Goal: Task Accomplishment & Management: Use online tool/utility

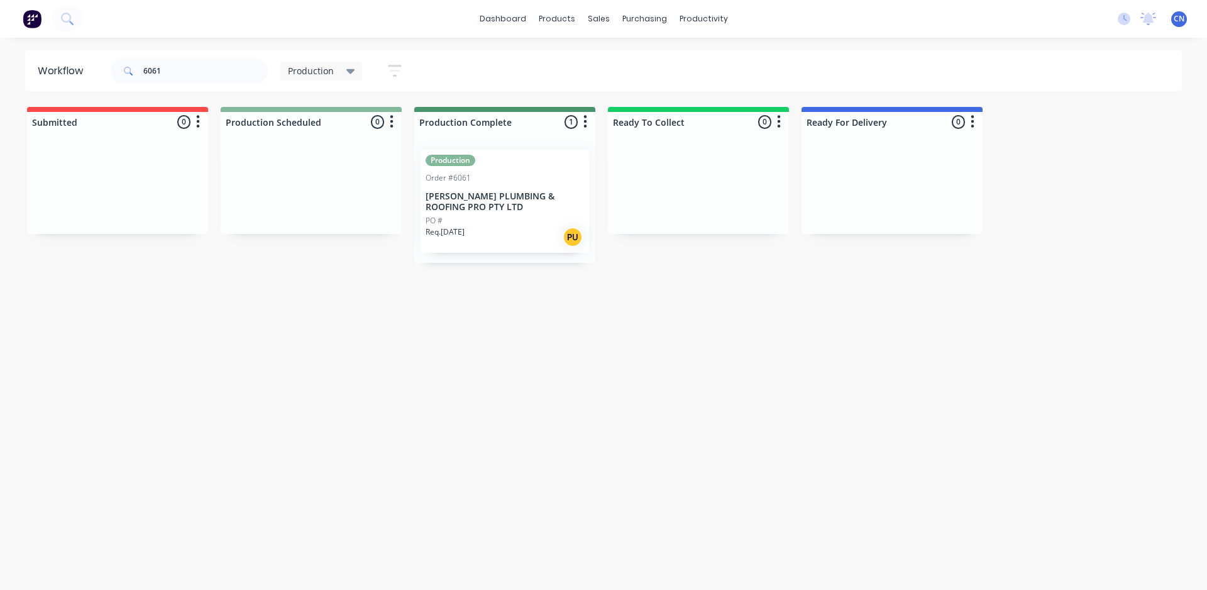
click at [516, 231] on div "Req. [DATE] PU" at bounding box center [505, 236] width 158 height 21
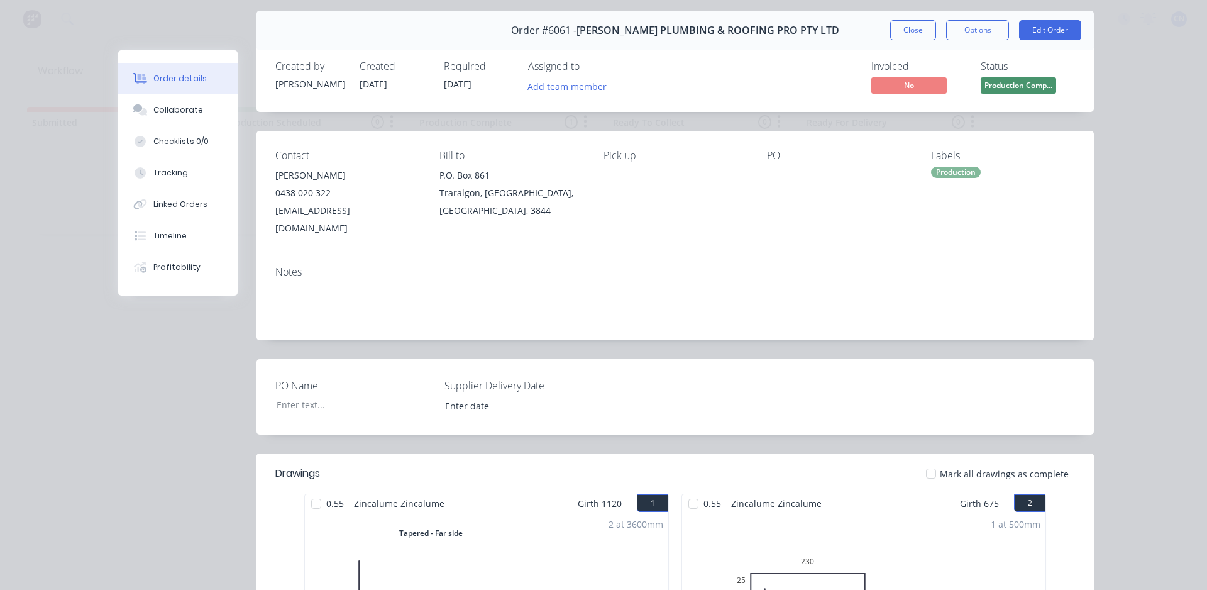
scroll to position [377, 0]
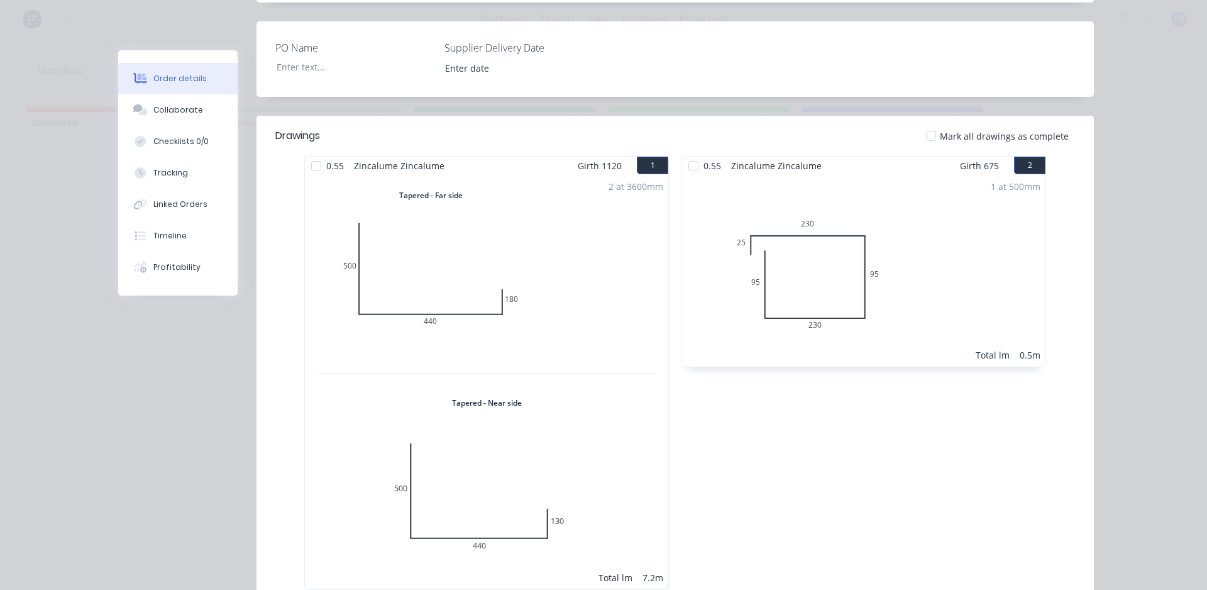
click at [312, 154] on div at bounding box center [316, 165] width 25 height 25
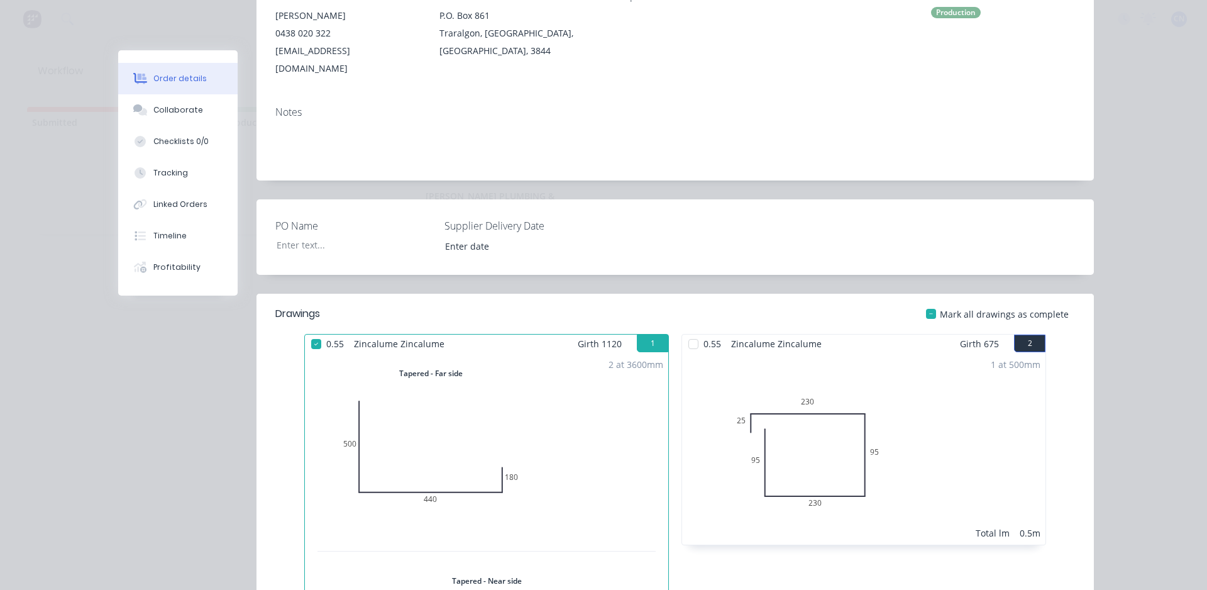
scroll to position [63, 0]
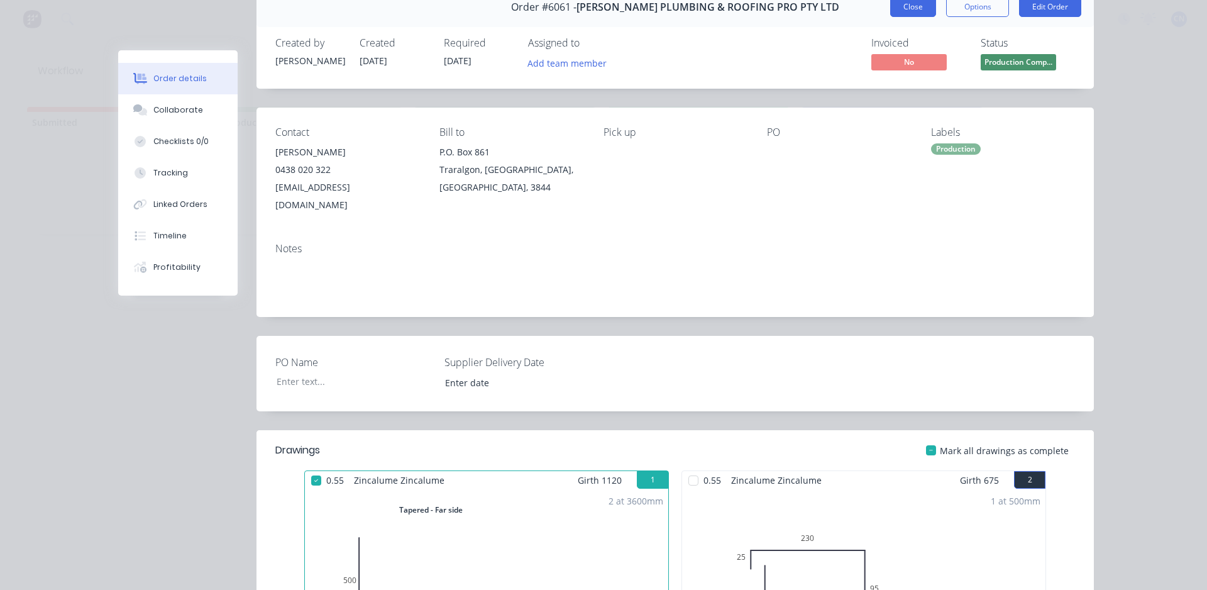
click at [905, 6] on button "Close" at bounding box center [913, 7] width 46 height 20
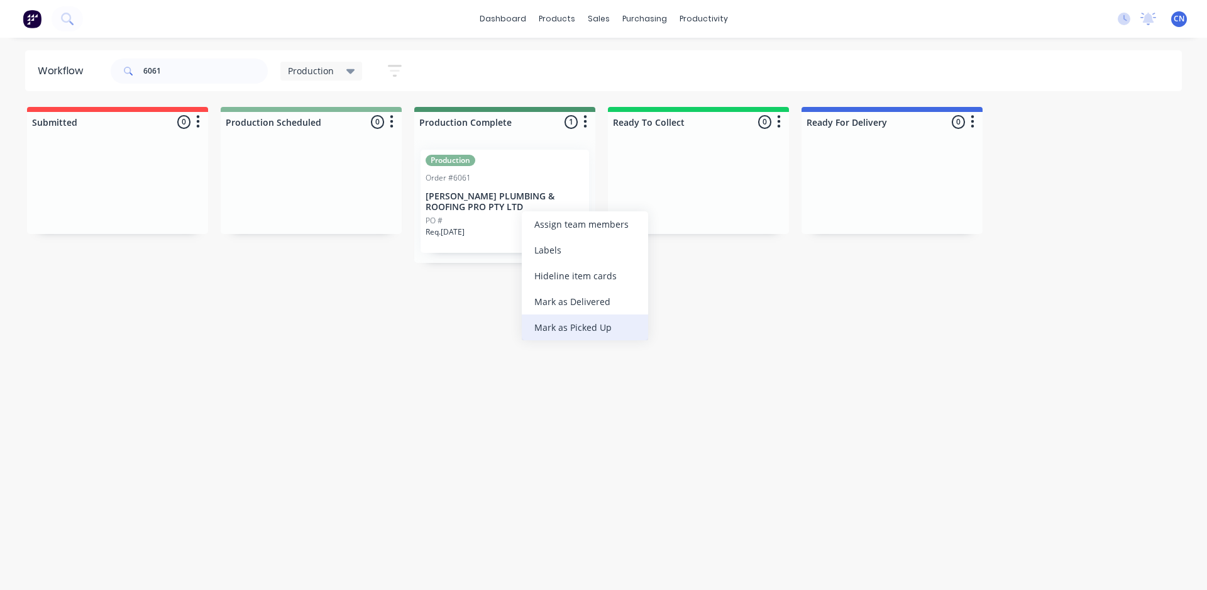
click at [587, 328] on div "Mark as Picked Up" at bounding box center [585, 327] width 126 height 26
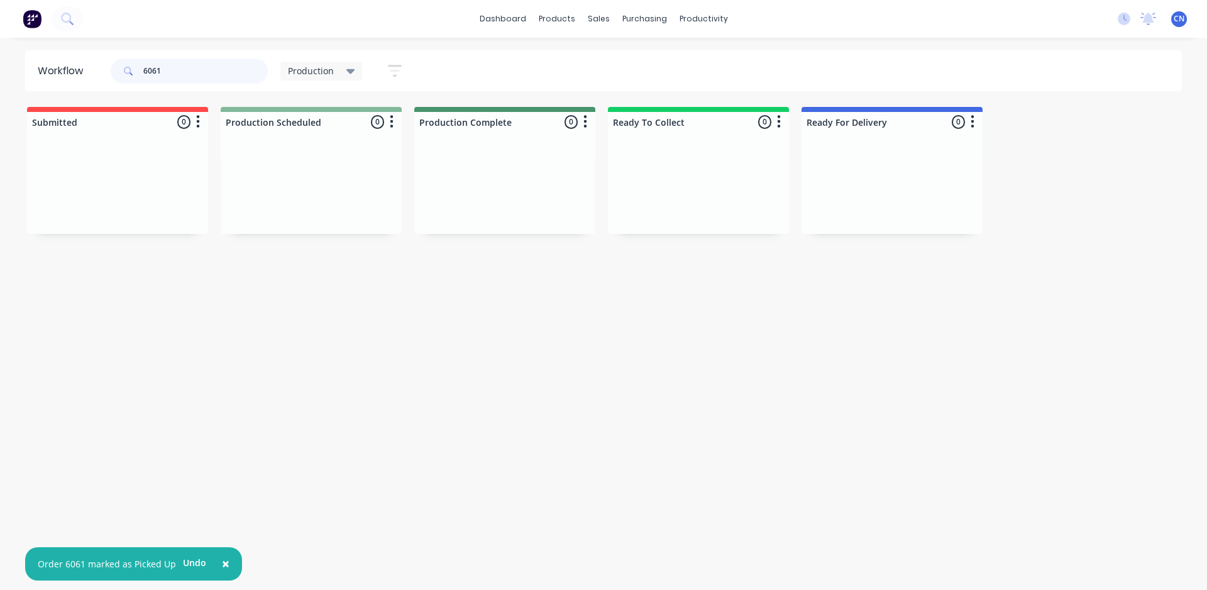
drag, startPoint x: 226, startPoint y: 79, endPoint x: 46, endPoint y: 75, distance: 180.5
click at [68, 75] on header "Workflow 6061 Production Save new view None edit Production (Default) edit Comp…" at bounding box center [604, 70] width 1158 height 41
type input "6062"
click at [307, 231] on div "Req. [DATE] PU" at bounding box center [311, 226] width 158 height 21
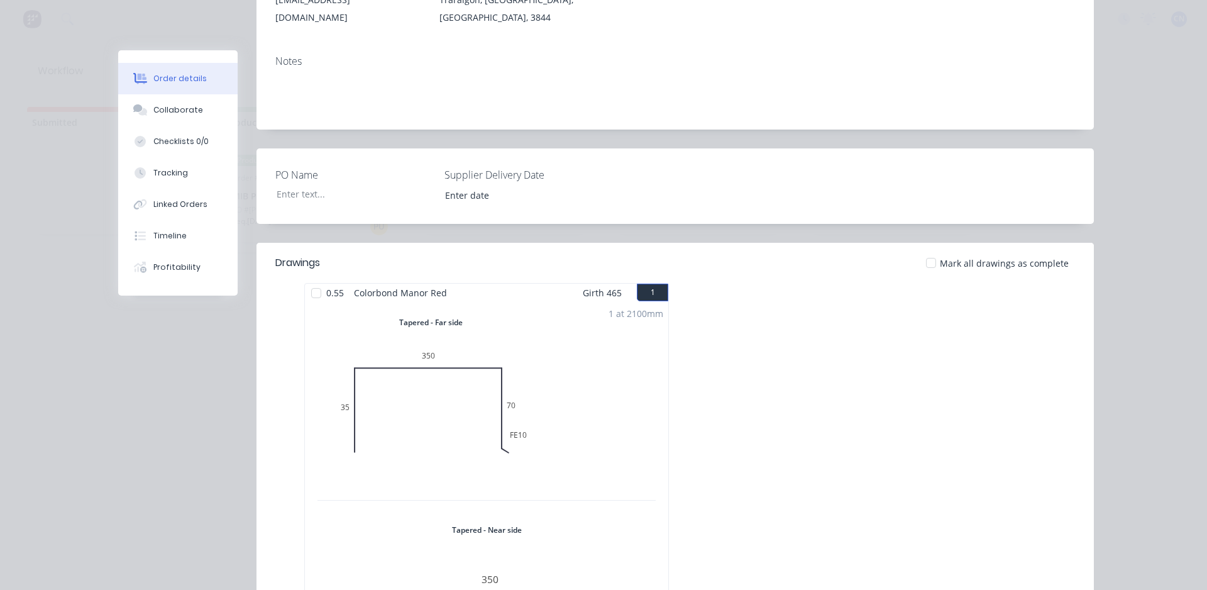
scroll to position [126, 0]
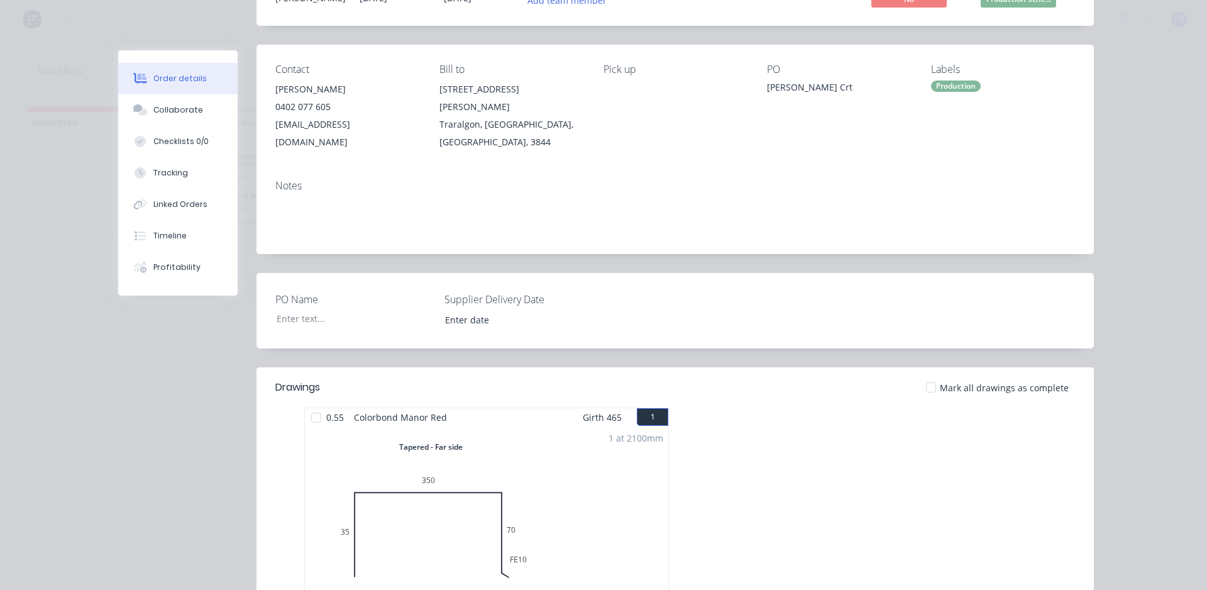
click at [307, 407] on div at bounding box center [316, 417] width 25 height 25
click at [168, 167] on button "Tracking" at bounding box center [177, 172] width 119 height 31
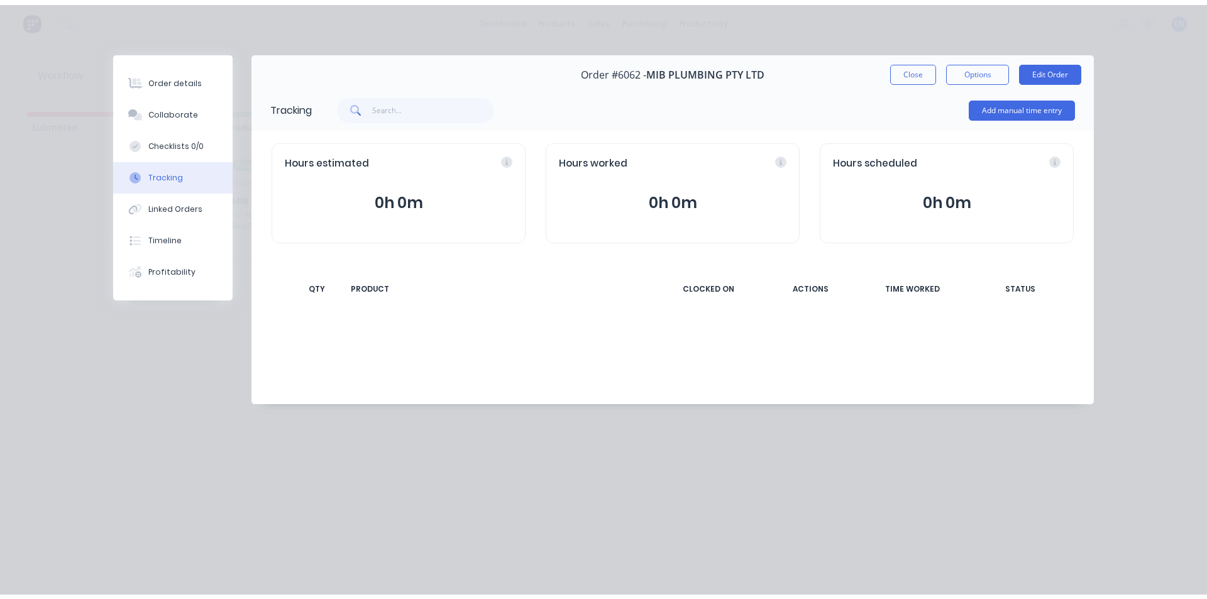
scroll to position [0, 0]
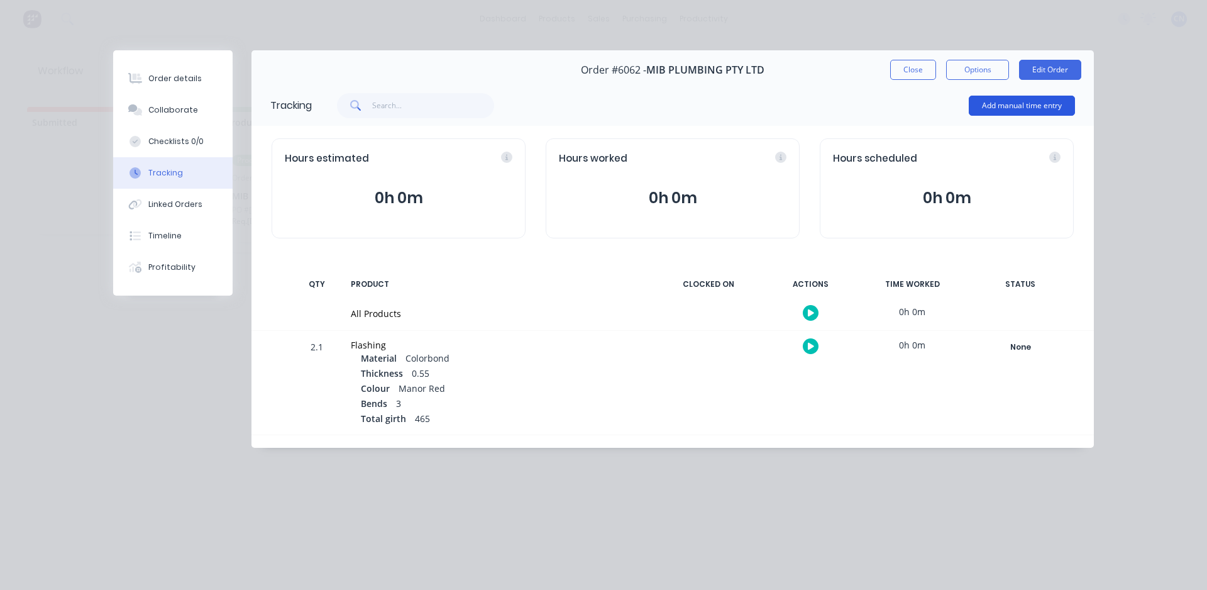
click at [1029, 104] on button "Add manual time entry" at bounding box center [1022, 106] width 106 height 20
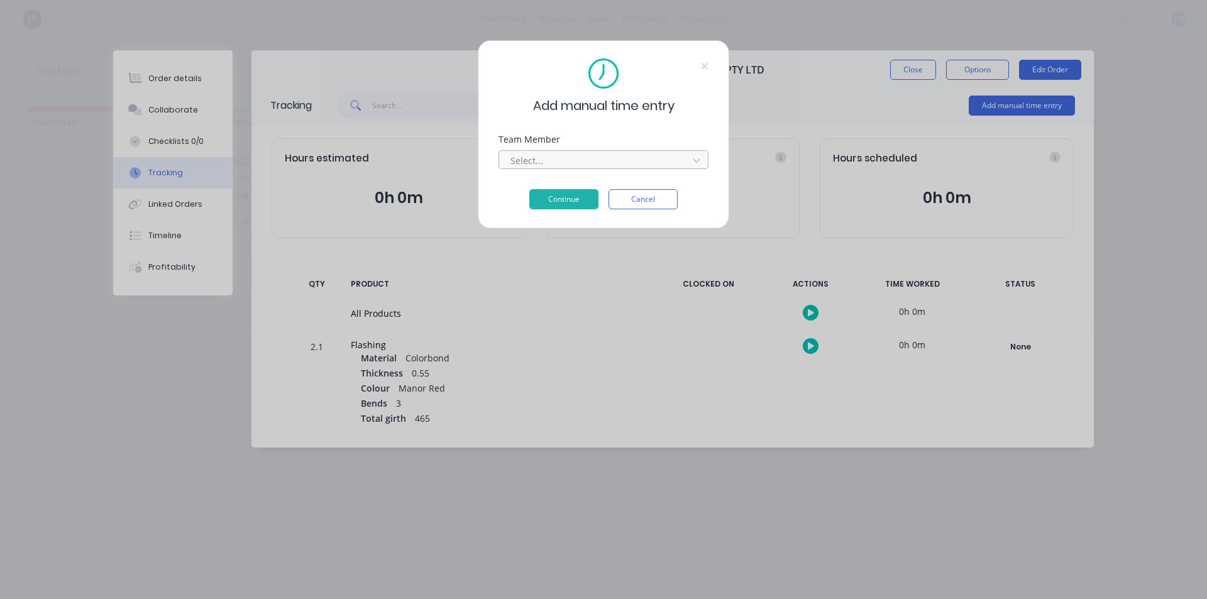
click at [616, 165] on div at bounding box center [595, 161] width 172 height 16
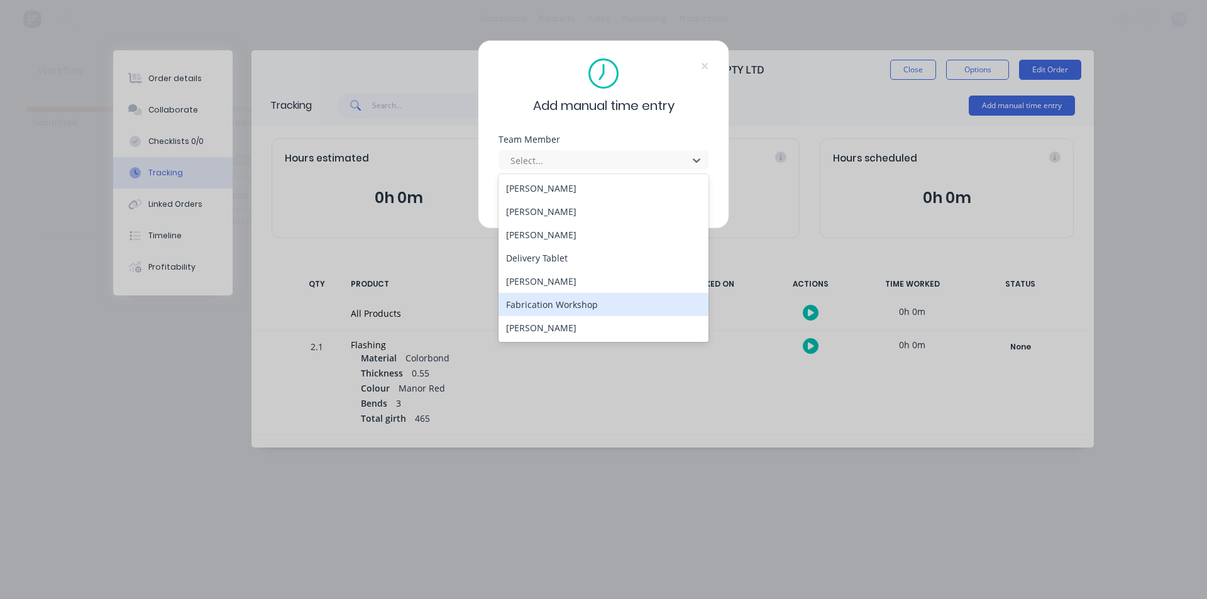
click at [548, 299] on div "Fabrication Workshop" at bounding box center [604, 304] width 210 height 23
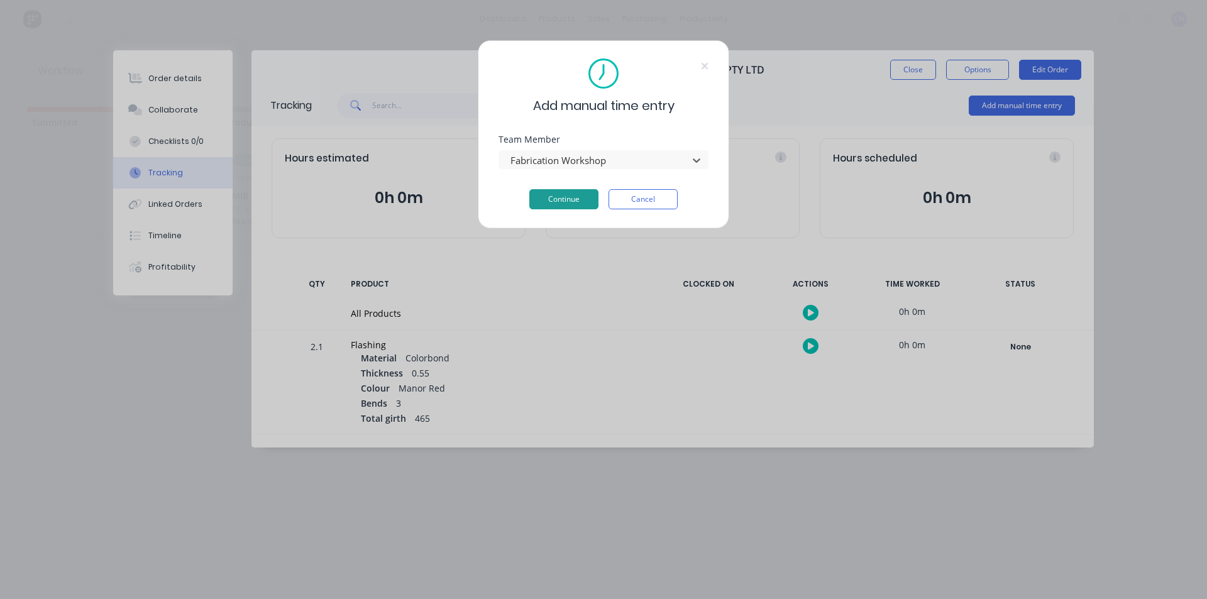
click at [554, 206] on button "Continue" at bounding box center [563, 199] width 69 height 20
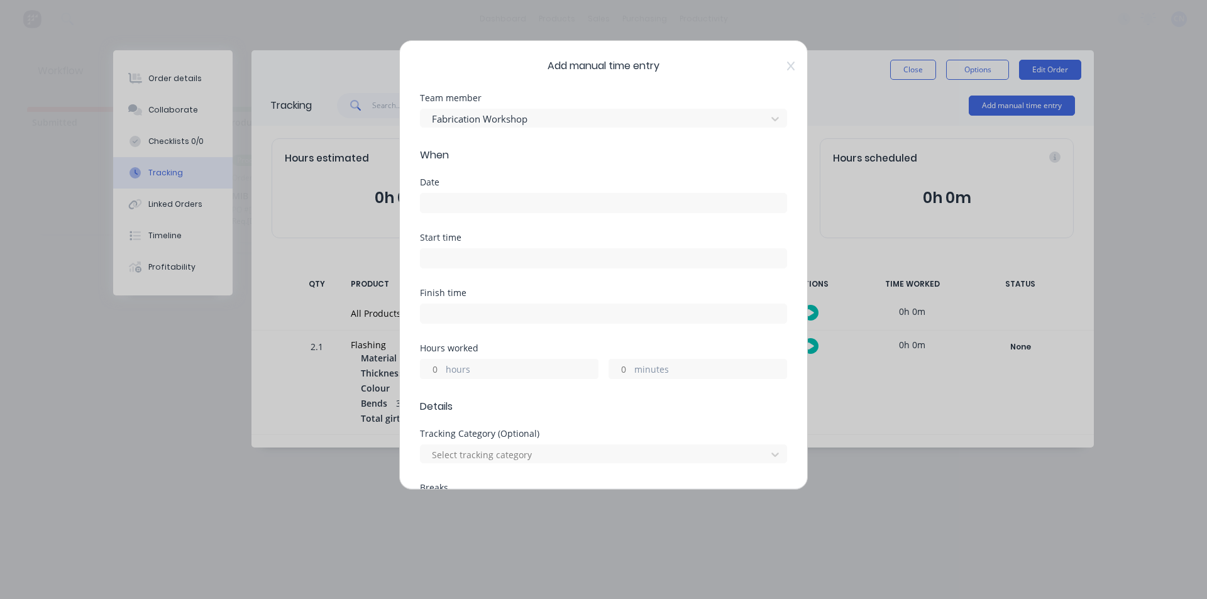
click at [443, 202] on input at bounding box center [604, 203] width 366 height 19
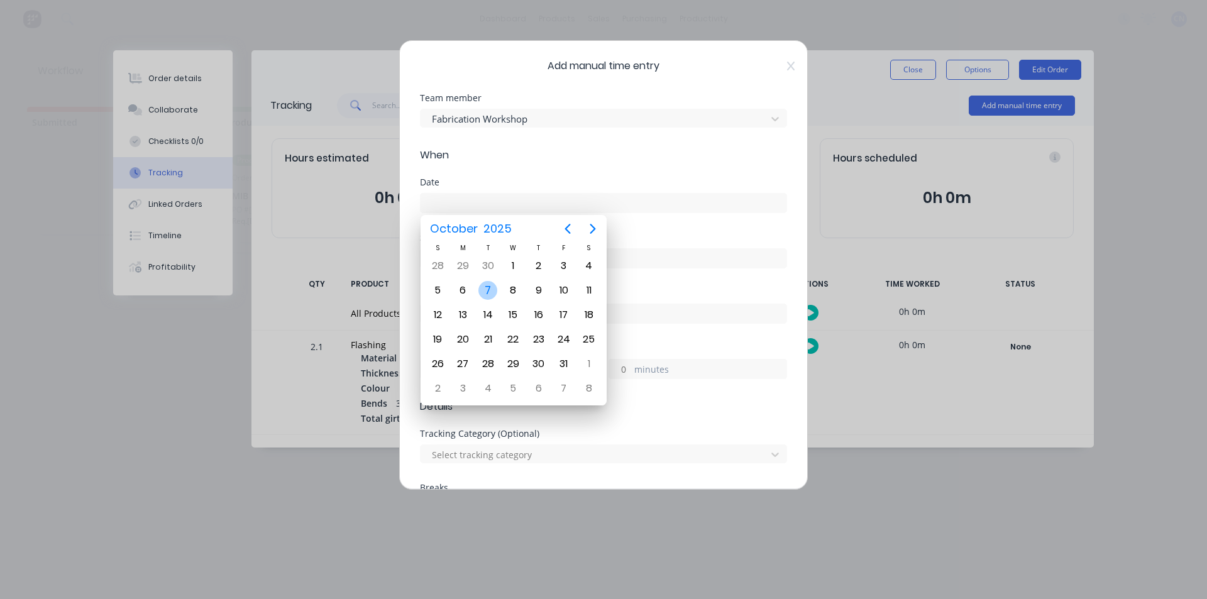
click at [484, 297] on div "7" at bounding box center [487, 290] width 19 height 19
type input "[DATE]"
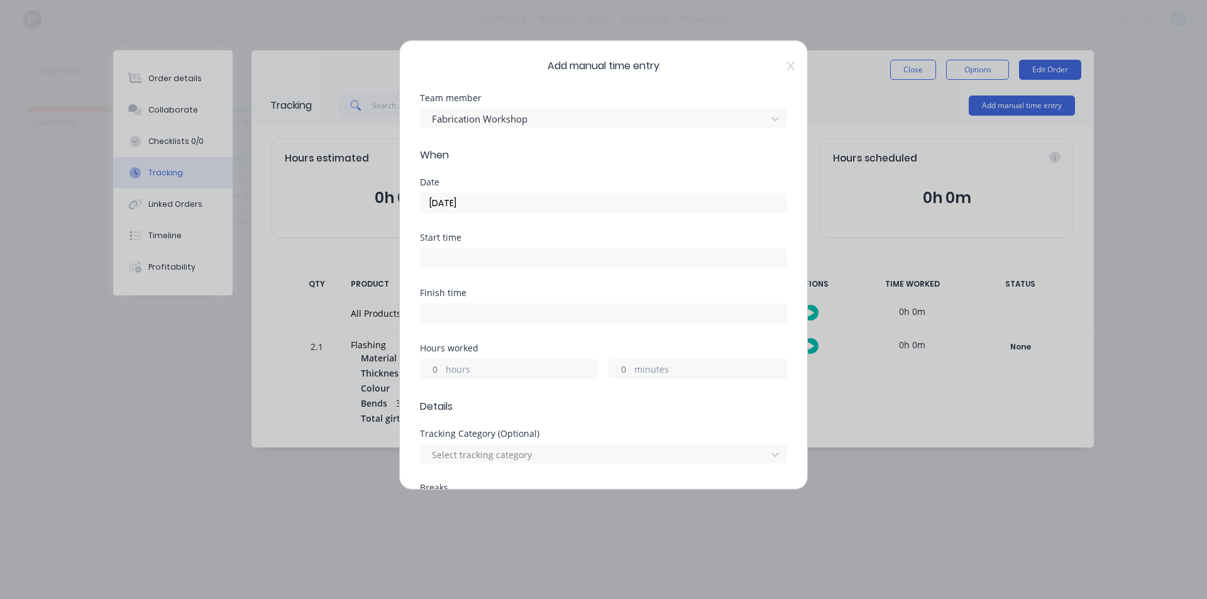
click at [451, 264] on input at bounding box center [604, 258] width 366 height 19
click at [446, 262] on input "01:07 PM" at bounding box center [604, 258] width 366 height 19
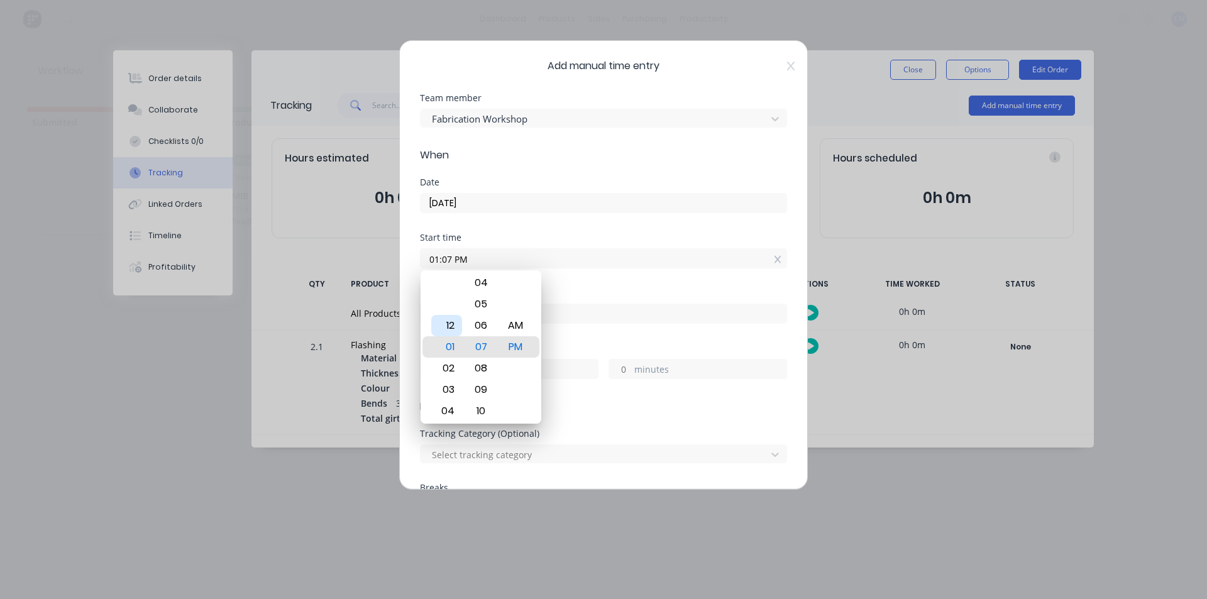
click at [456, 321] on div "12" at bounding box center [446, 325] width 31 height 21
drag, startPoint x: 483, startPoint y: 362, endPoint x: 506, endPoint y: 138, distance: 224.4
click at [506, 147] on body "dashboard products sales purchasing productivity dashboard products Product Cat…" at bounding box center [603, 262] width 1207 height 524
drag, startPoint x: 477, startPoint y: 376, endPoint x: 536, endPoint y: 82, distance: 299.6
click at [536, 82] on body "dashboard products sales purchasing productivity dashboard products Product Cat…" at bounding box center [603, 262] width 1207 height 524
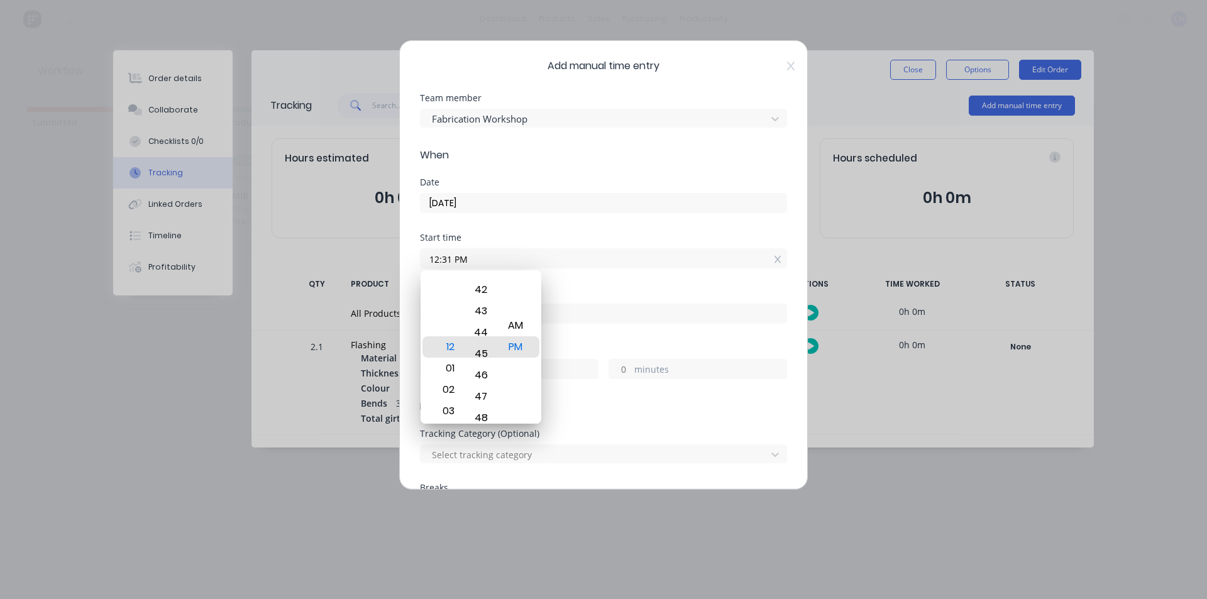
type input "12:45 PM"
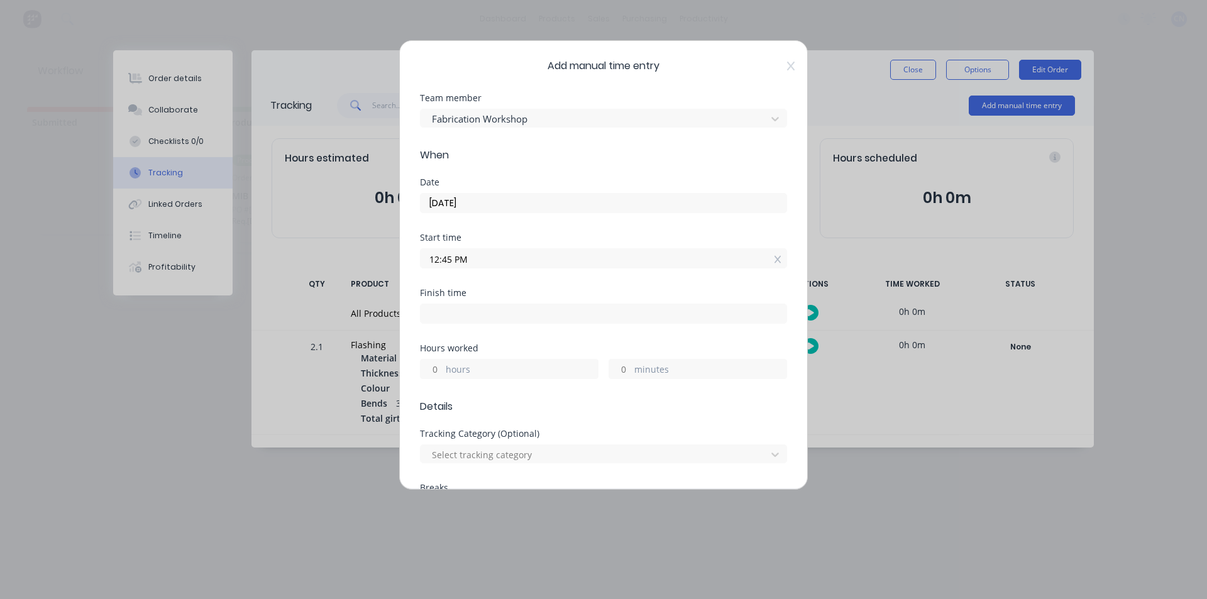
click at [600, 235] on div "Start time" at bounding box center [603, 237] width 367 height 9
click at [479, 315] on input at bounding box center [604, 313] width 366 height 19
type input "01:08 PM"
type input "0"
type input "23"
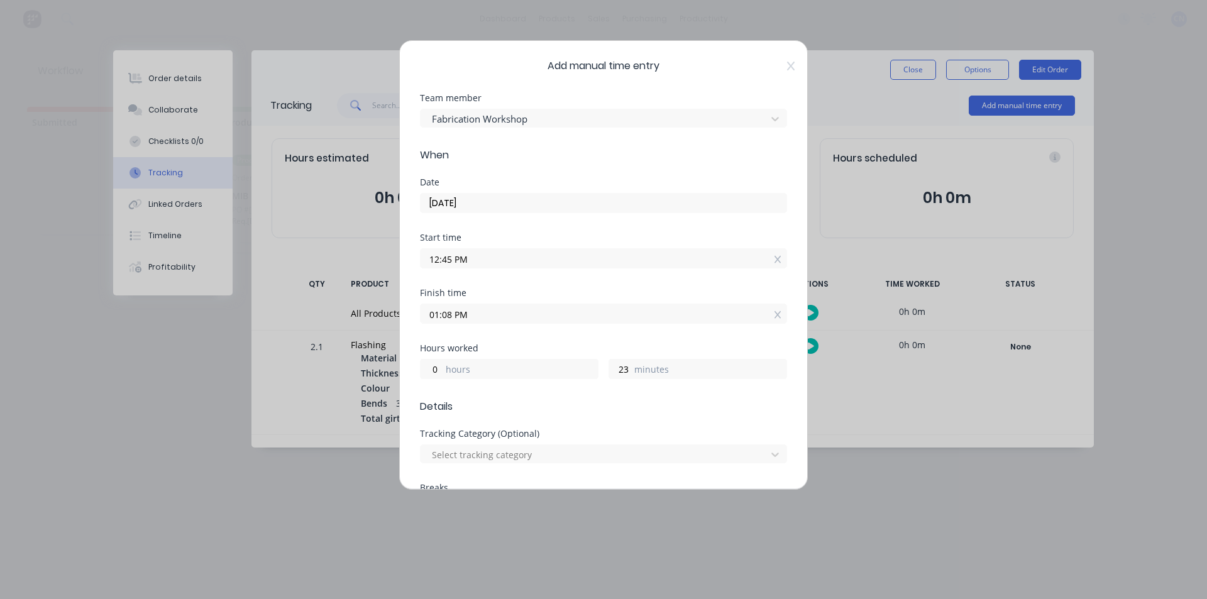
click at [652, 421] on form "Team member Fabrication Workshop When Date [DATE] Start time 12:45 PM Finish ti…" at bounding box center [603, 483] width 367 height 778
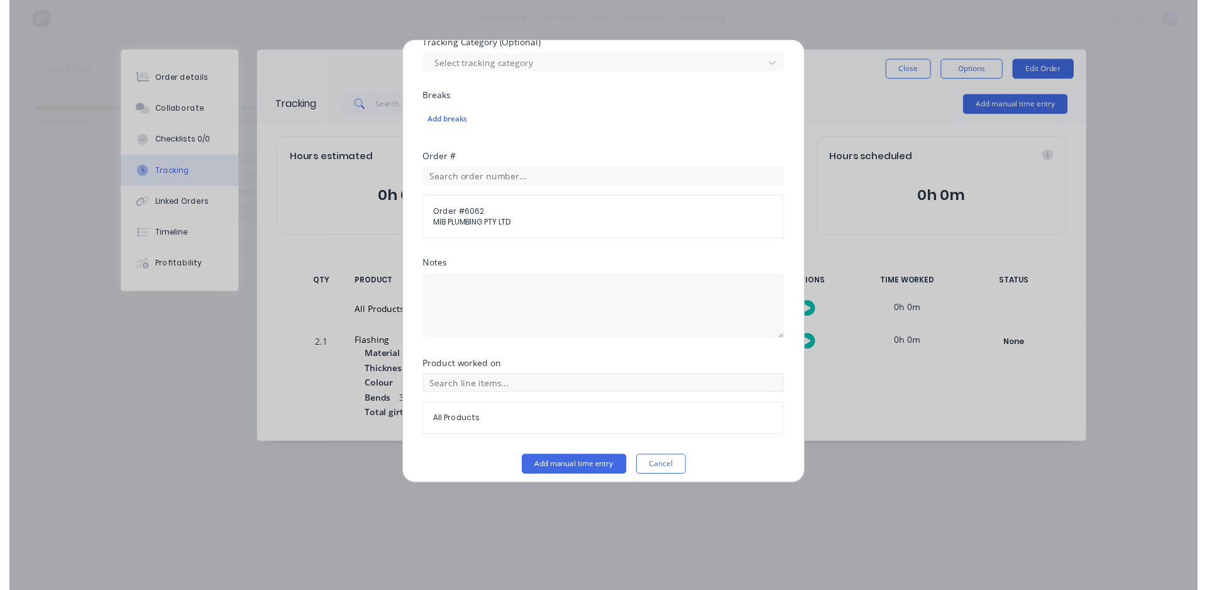
scroll to position [401, 0]
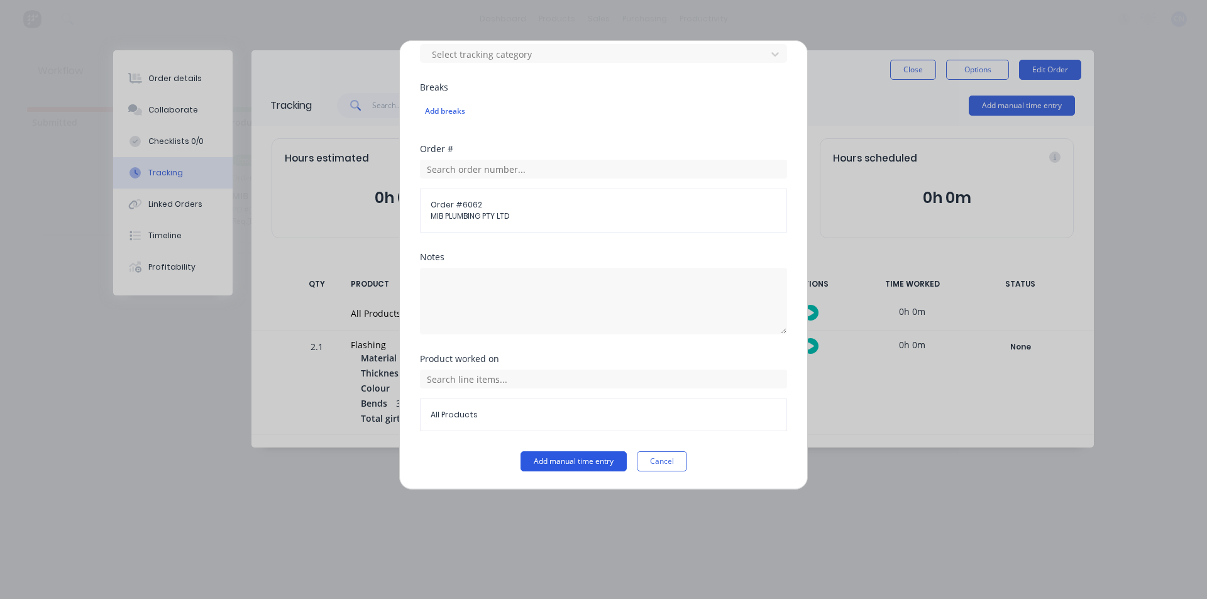
click at [568, 460] on button "Add manual time entry" at bounding box center [574, 461] width 106 height 20
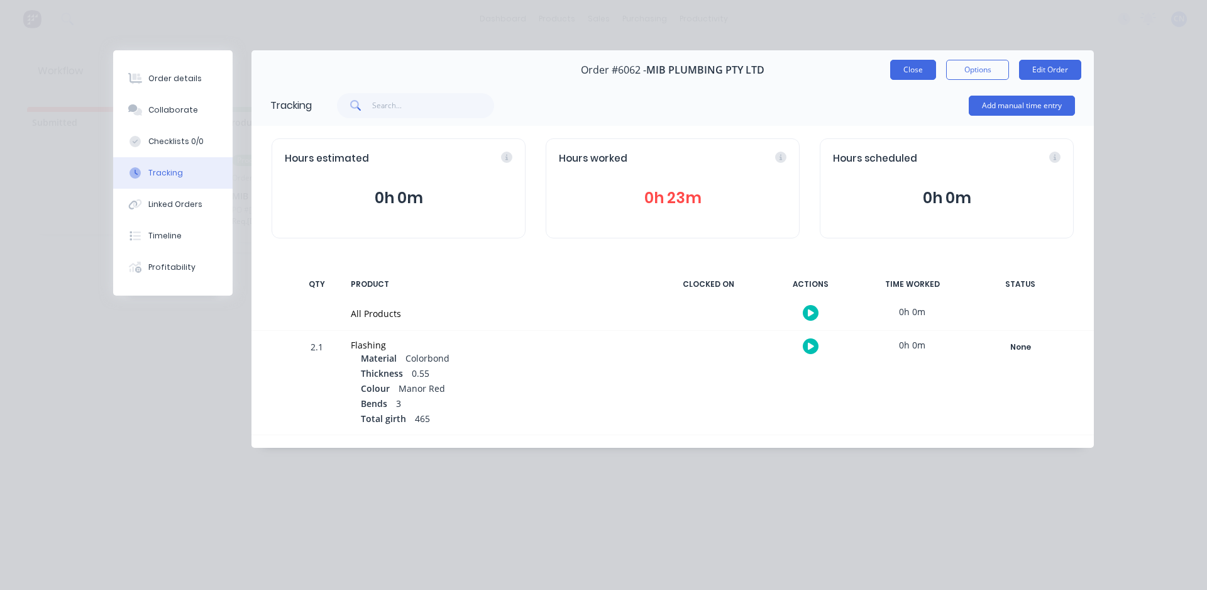
click at [926, 71] on button "Close" at bounding box center [913, 70] width 46 height 20
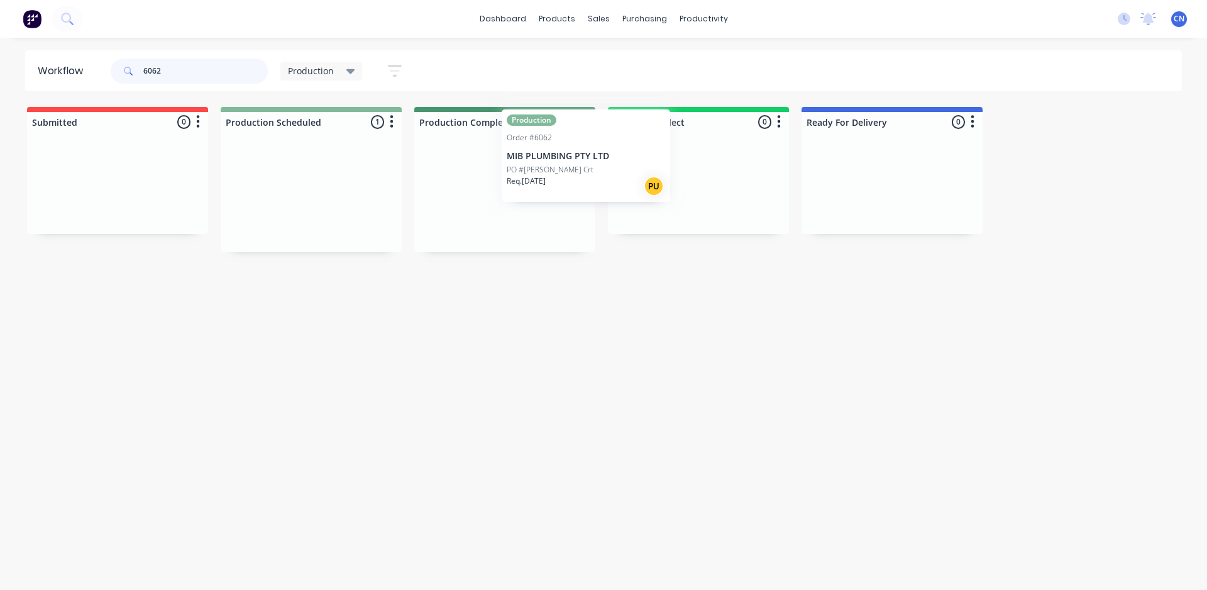
drag, startPoint x: 294, startPoint y: 201, endPoint x: 651, endPoint y: 190, distance: 357.9
click at [650, 187] on div "Submitted 0 Summaries Total order value Invoiced to date To be invoiced Product…" at bounding box center [948, 179] width 1915 height 145
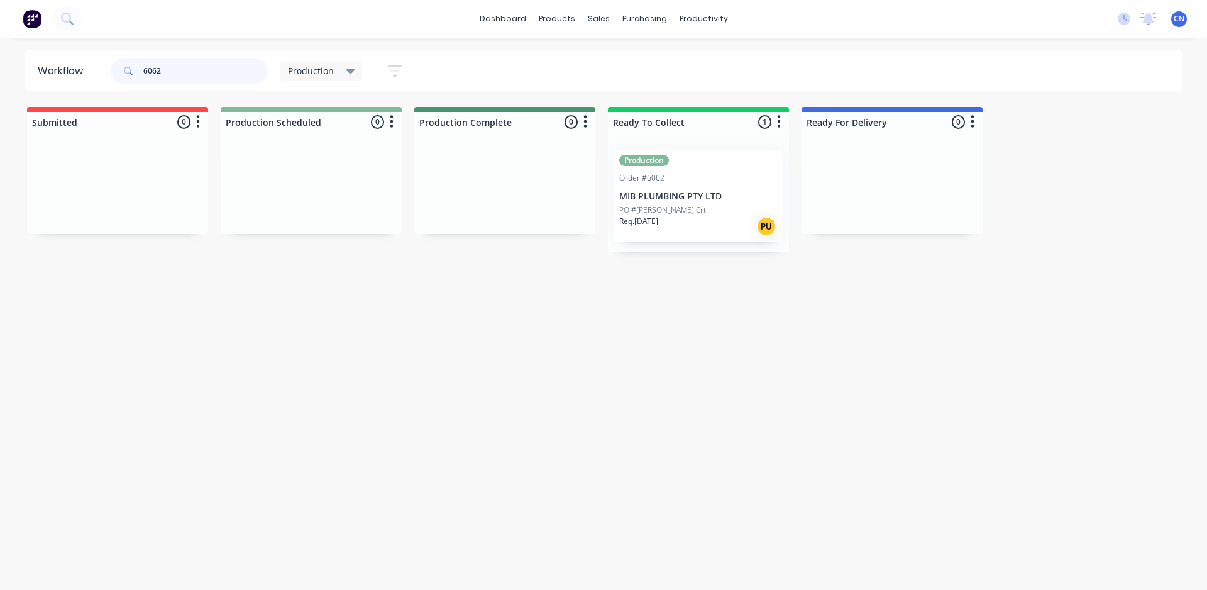
drag, startPoint x: 172, startPoint y: 77, endPoint x: 14, endPoint y: 64, distance: 158.4
click at [14, 64] on div "Workflow 6062 Production Save new view None edit Production (Default) edit Comp…" at bounding box center [603, 70] width 1207 height 41
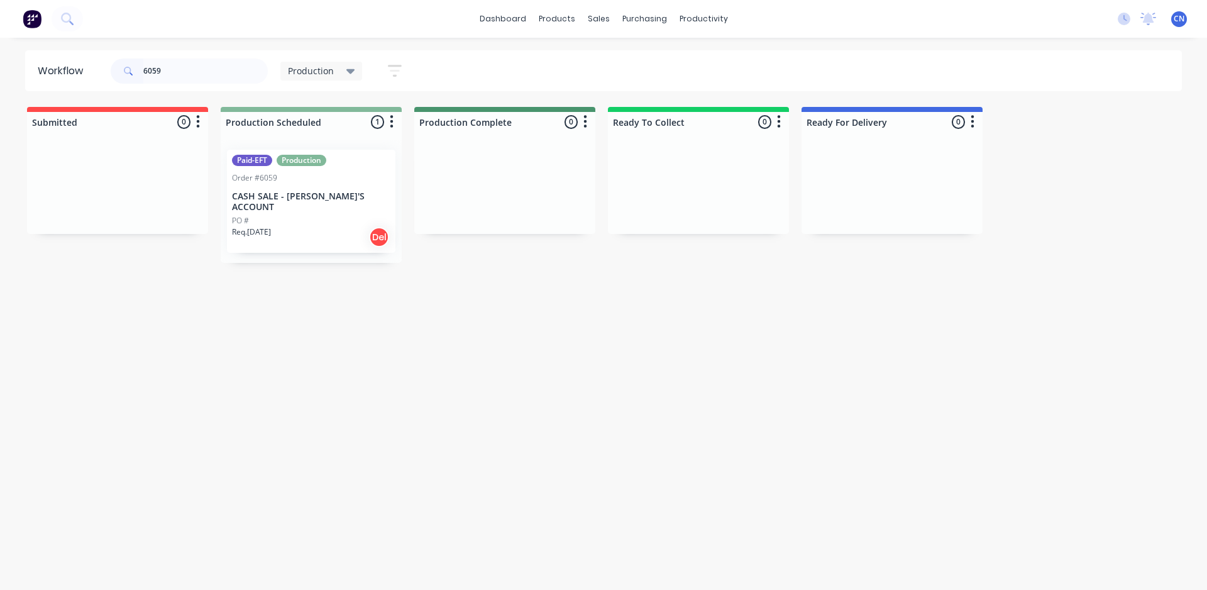
click at [297, 215] on div "PO #" at bounding box center [311, 220] width 158 height 11
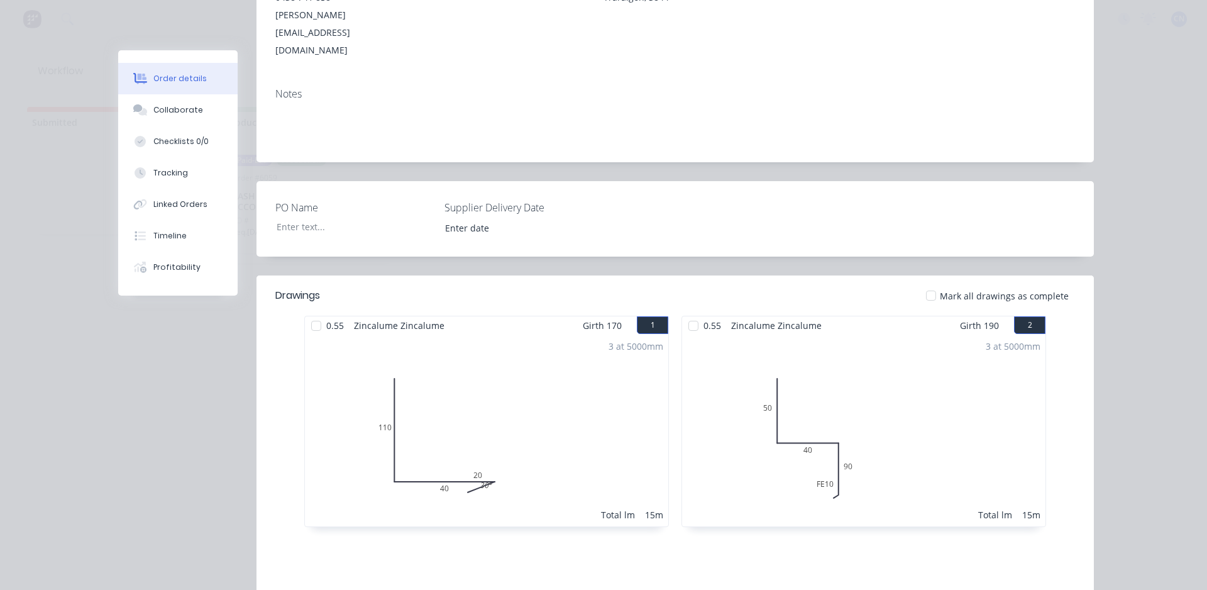
scroll to position [252, 0]
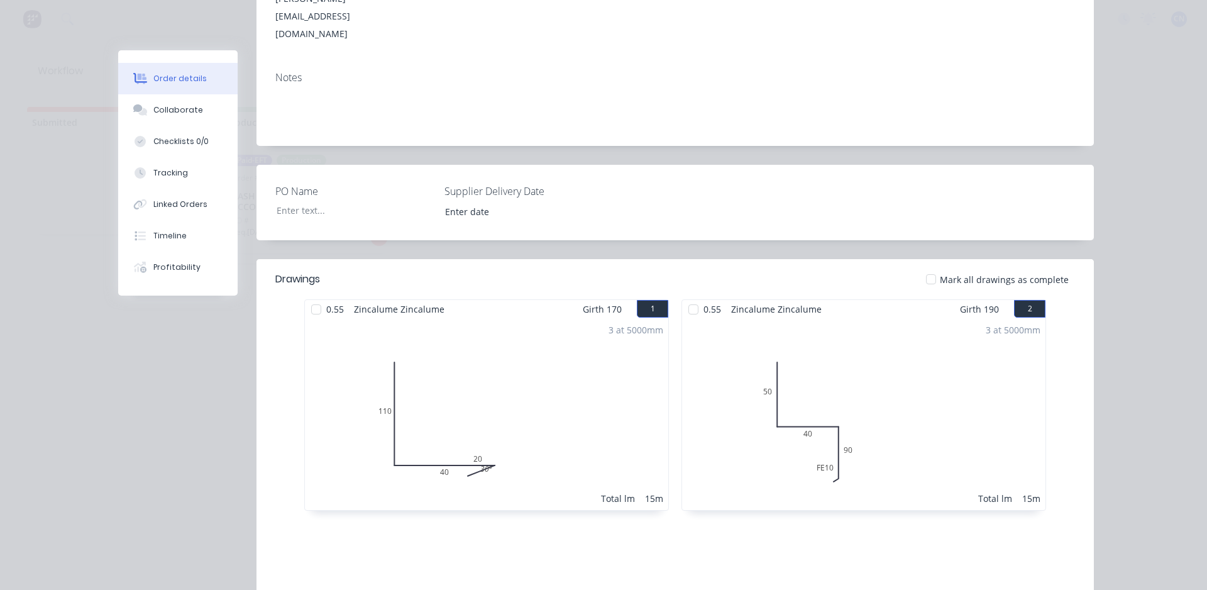
click at [311, 297] on div at bounding box center [316, 309] width 25 height 25
click at [694, 297] on div at bounding box center [693, 309] width 25 height 25
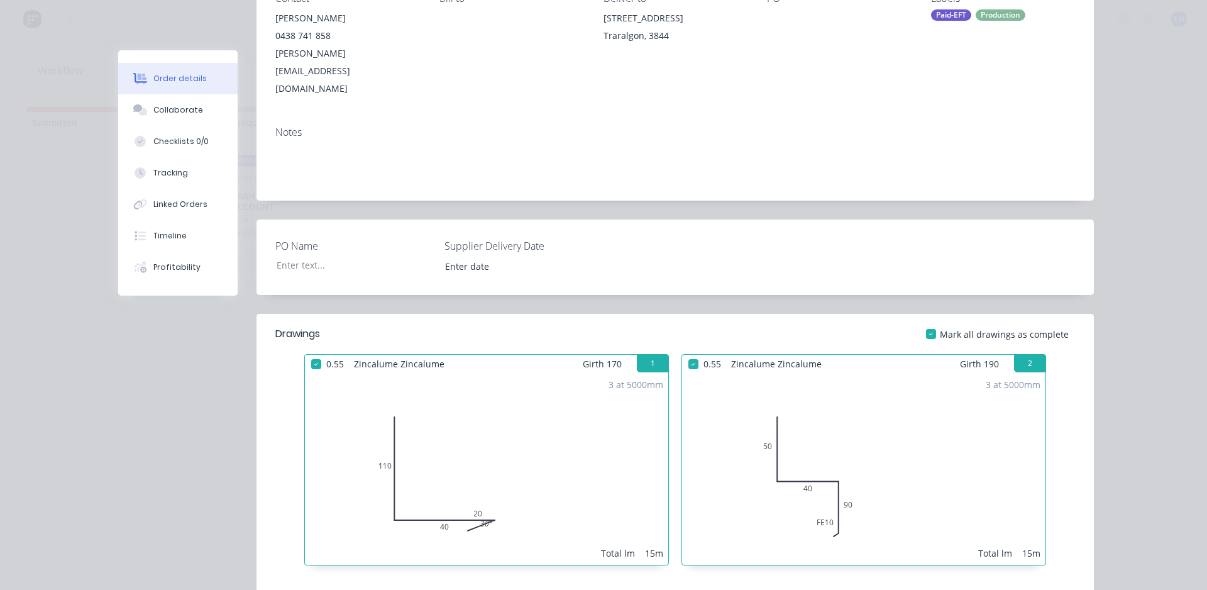
scroll to position [0, 0]
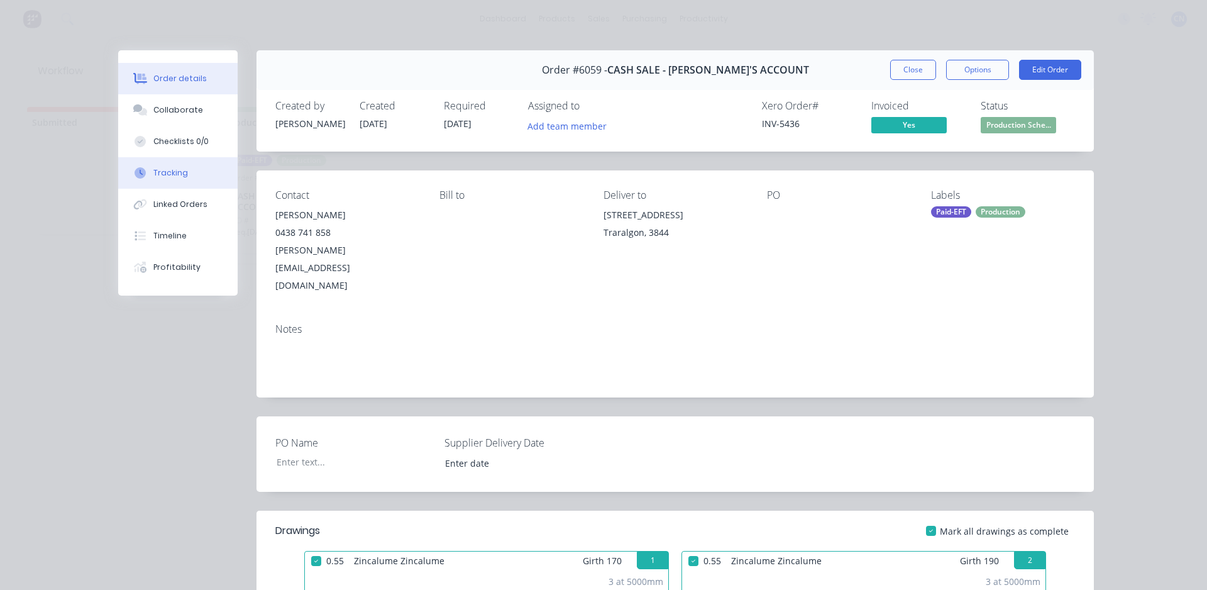
click at [180, 163] on button "Tracking" at bounding box center [177, 172] width 119 height 31
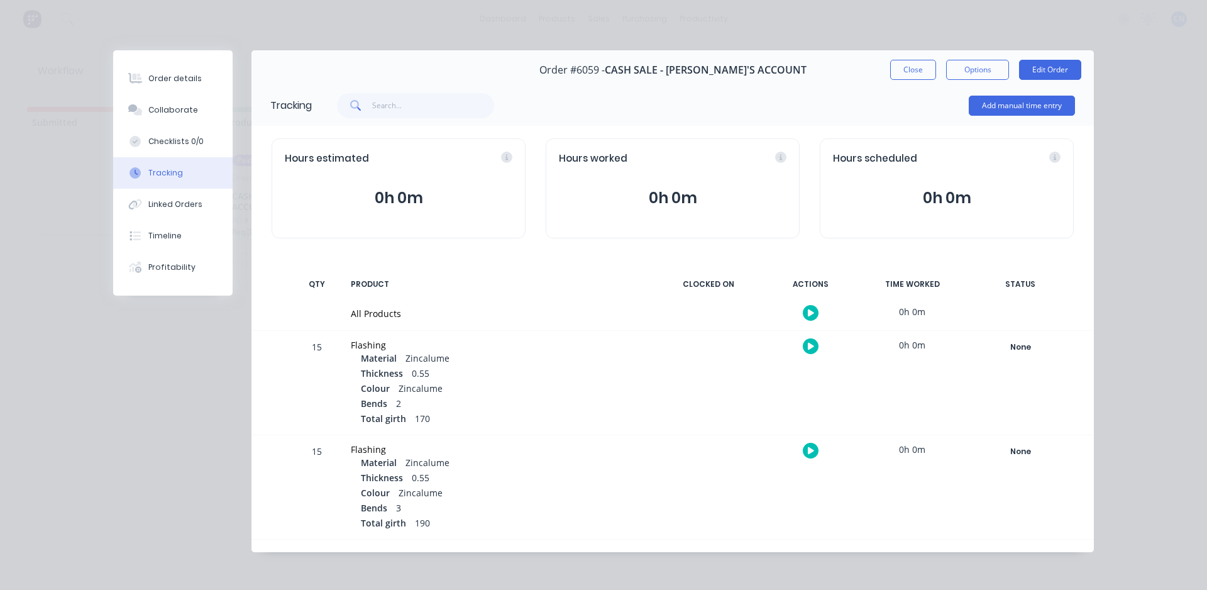
click at [803, 314] on button "button" at bounding box center [811, 313] width 16 height 16
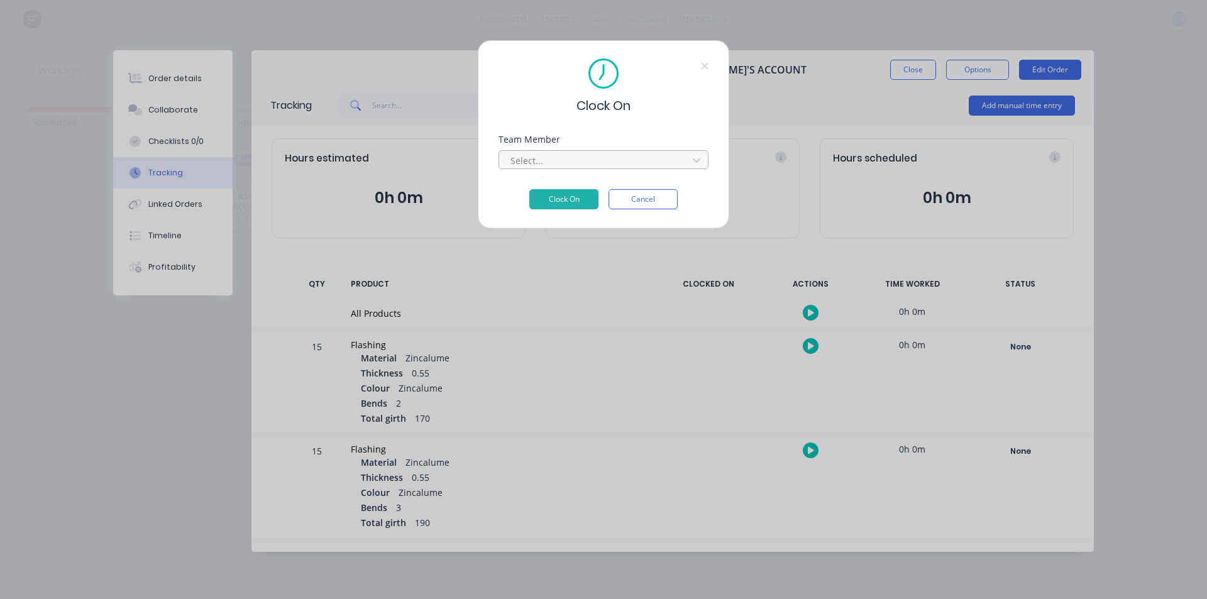
click at [613, 152] on div "Select..." at bounding box center [604, 158] width 210 height 22
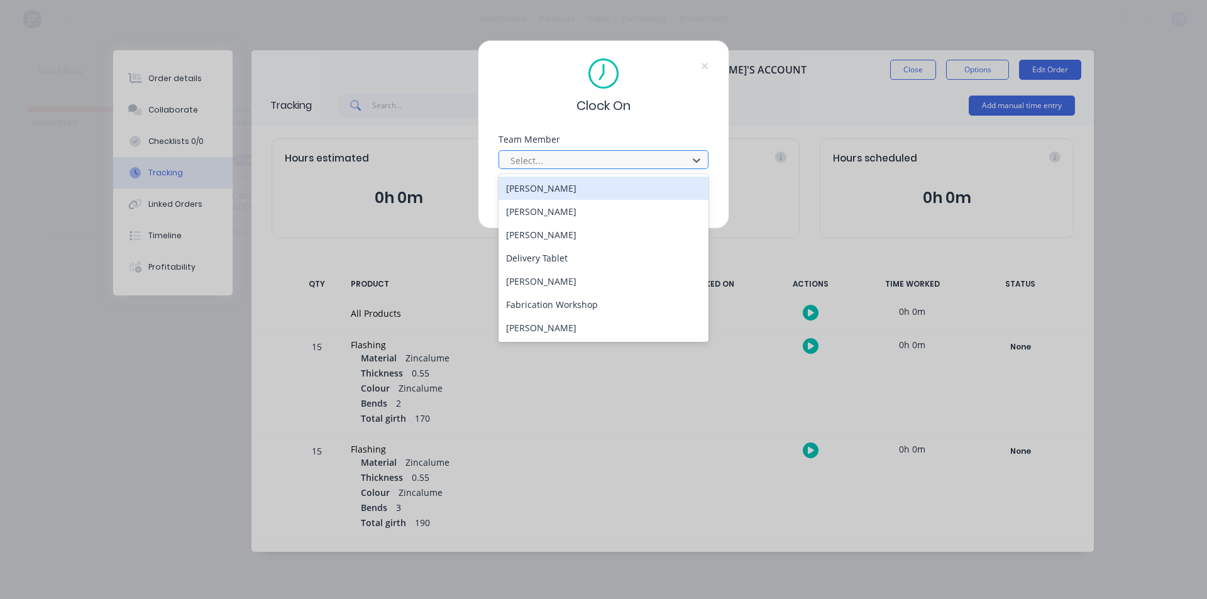
click at [611, 163] on div at bounding box center [595, 161] width 172 height 16
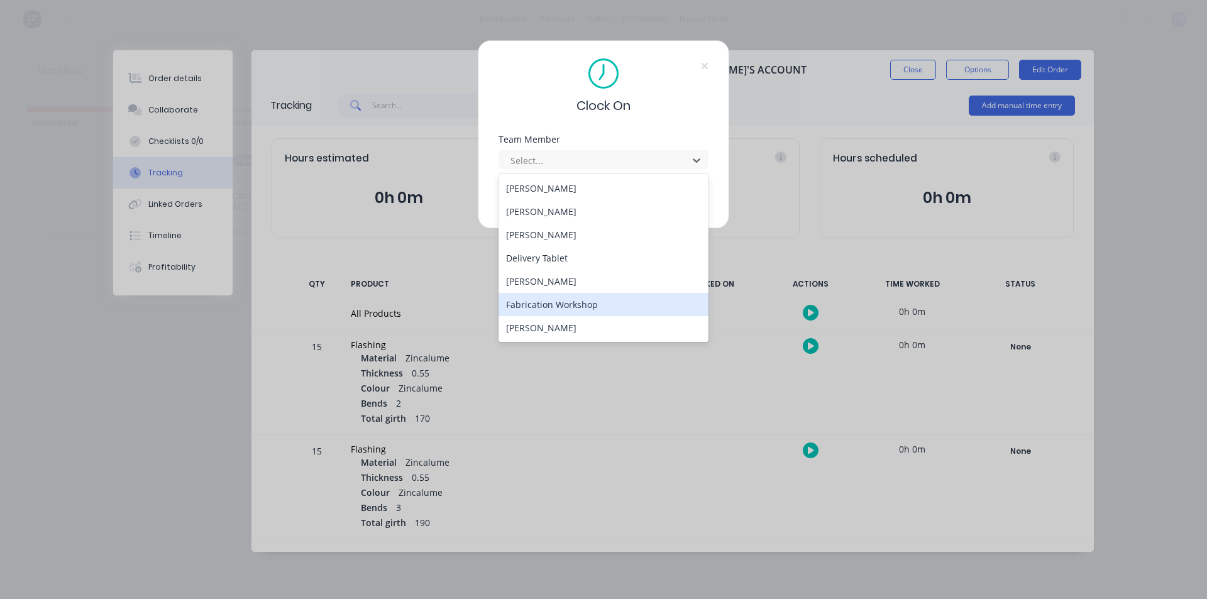
click at [572, 303] on div "Fabrication Workshop" at bounding box center [604, 304] width 210 height 23
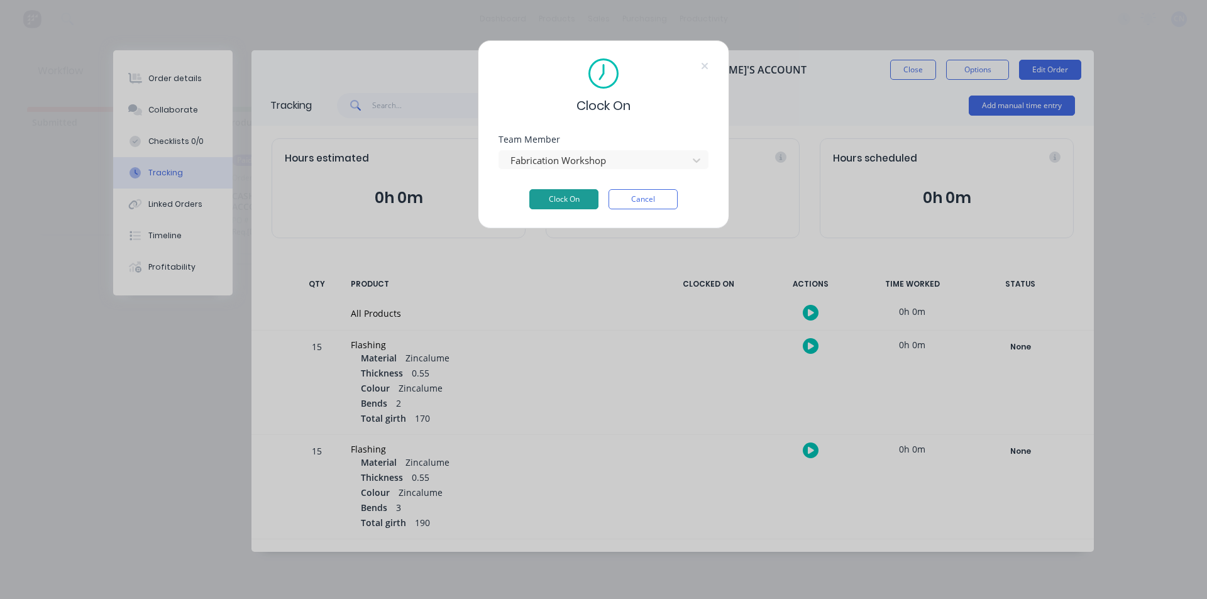
click at [566, 203] on button "Clock On" at bounding box center [563, 199] width 69 height 20
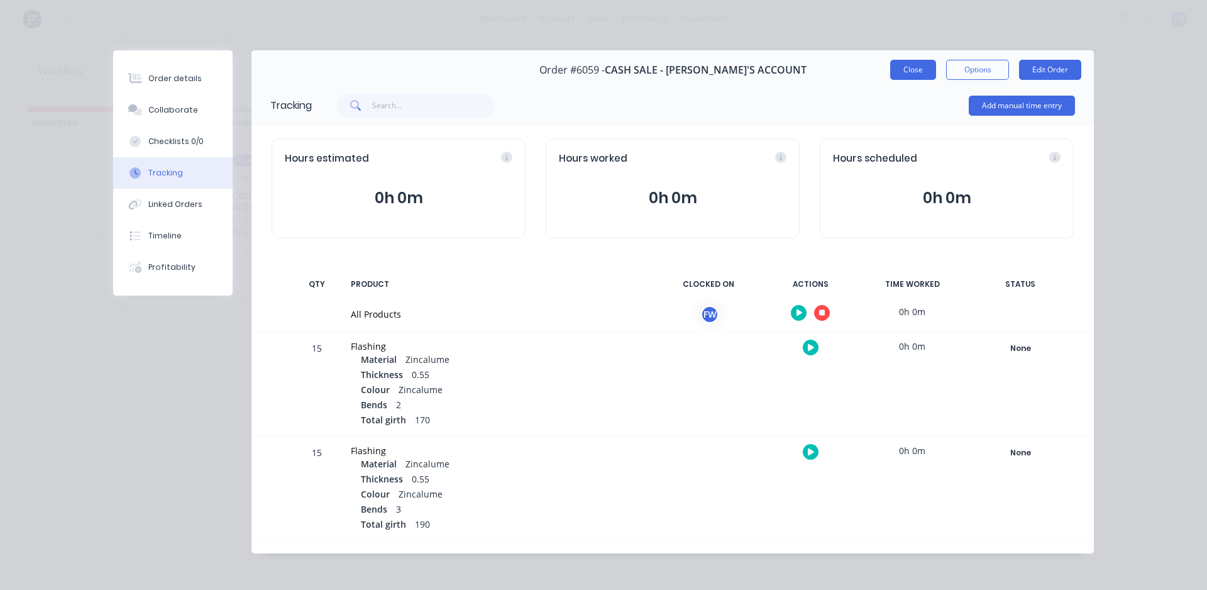
click at [906, 72] on button "Close" at bounding box center [913, 70] width 46 height 20
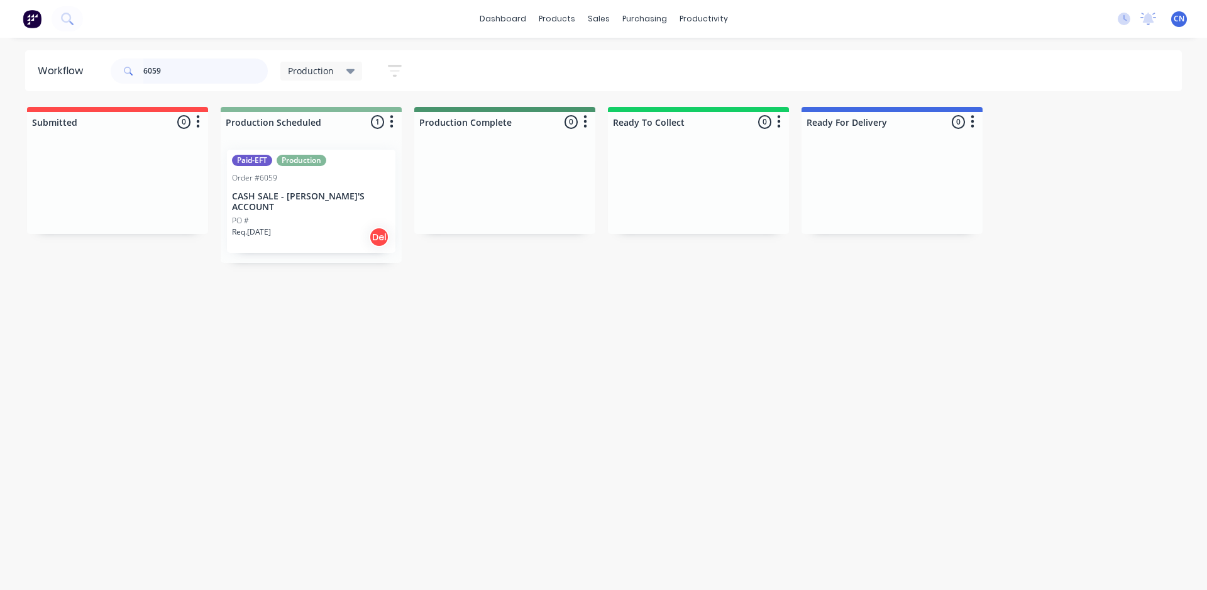
drag, startPoint x: 198, startPoint y: 64, endPoint x: 0, endPoint y: 60, distance: 198.1
click at [0, 60] on div "Workflow 6059 Production Save new view None edit Production (Default) edit Comp…" at bounding box center [603, 70] width 1207 height 41
drag, startPoint x: 185, startPoint y: 71, endPoint x: 53, endPoint y: 45, distance: 134.5
click at [57, 45] on div "dashboard products sales purchasing productivity dashboard products Product Cat…" at bounding box center [603, 257] width 1207 height 514
type input "6001"
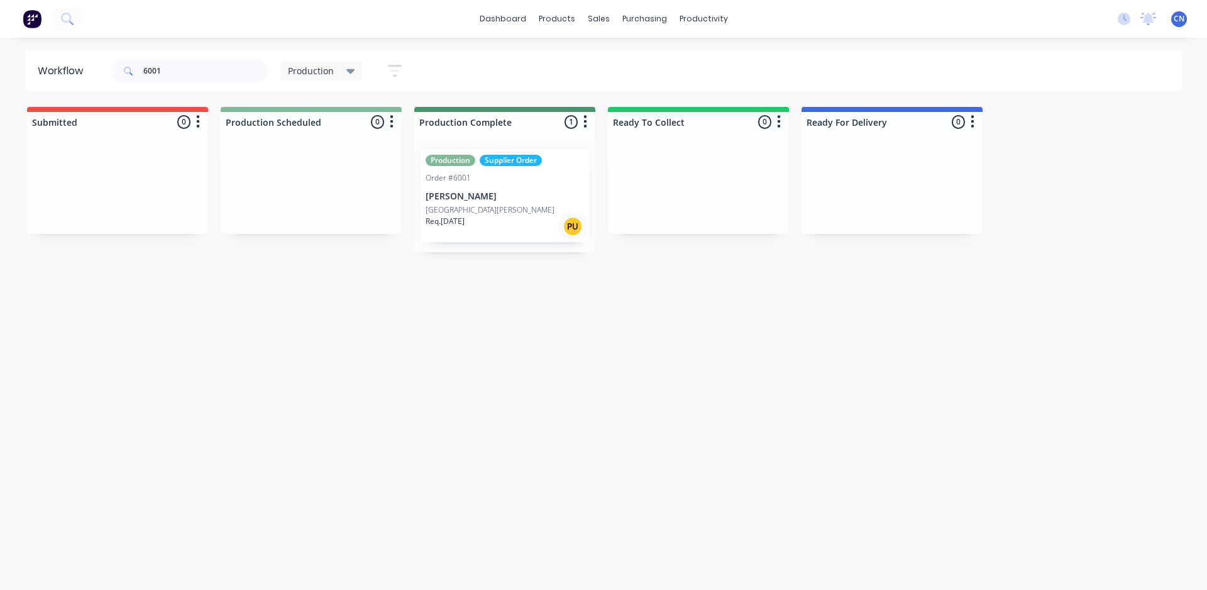
click at [506, 214] on div "[GEOGRAPHIC_DATA][PERSON_NAME]" at bounding box center [505, 209] width 158 height 11
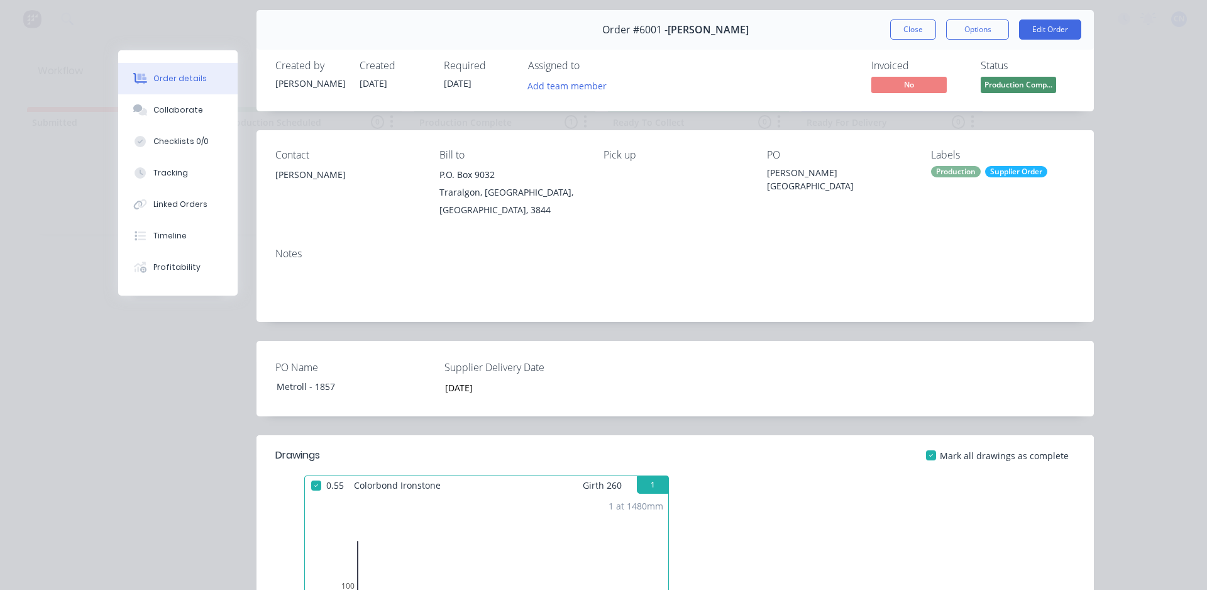
scroll to position [63, 0]
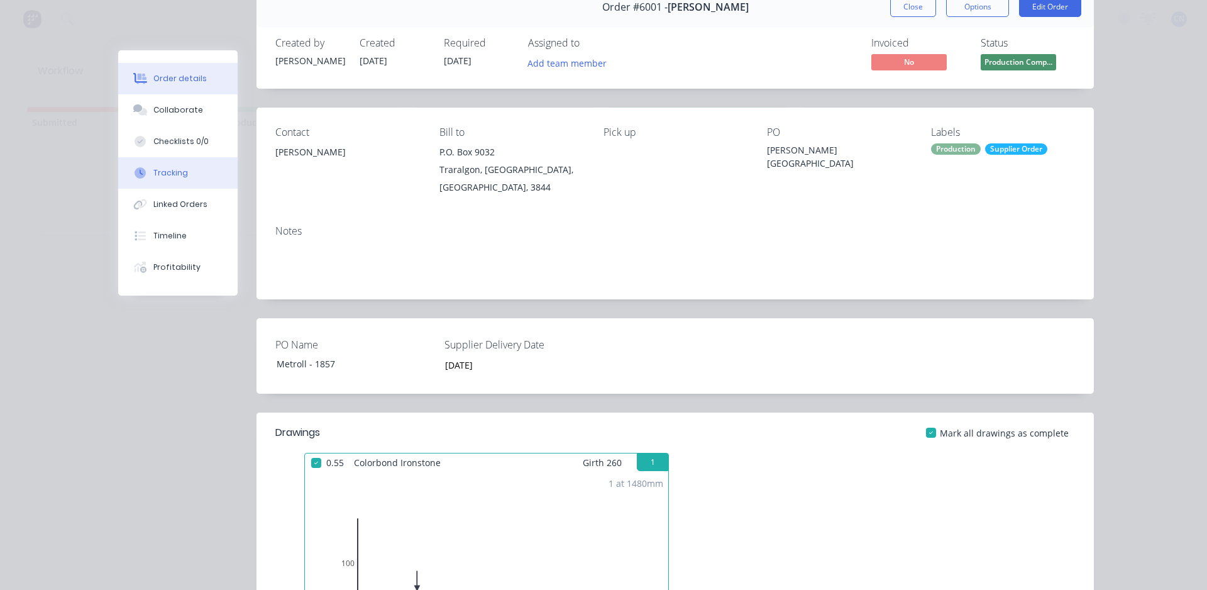
click at [173, 180] on button "Tracking" at bounding box center [177, 172] width 119 height 31
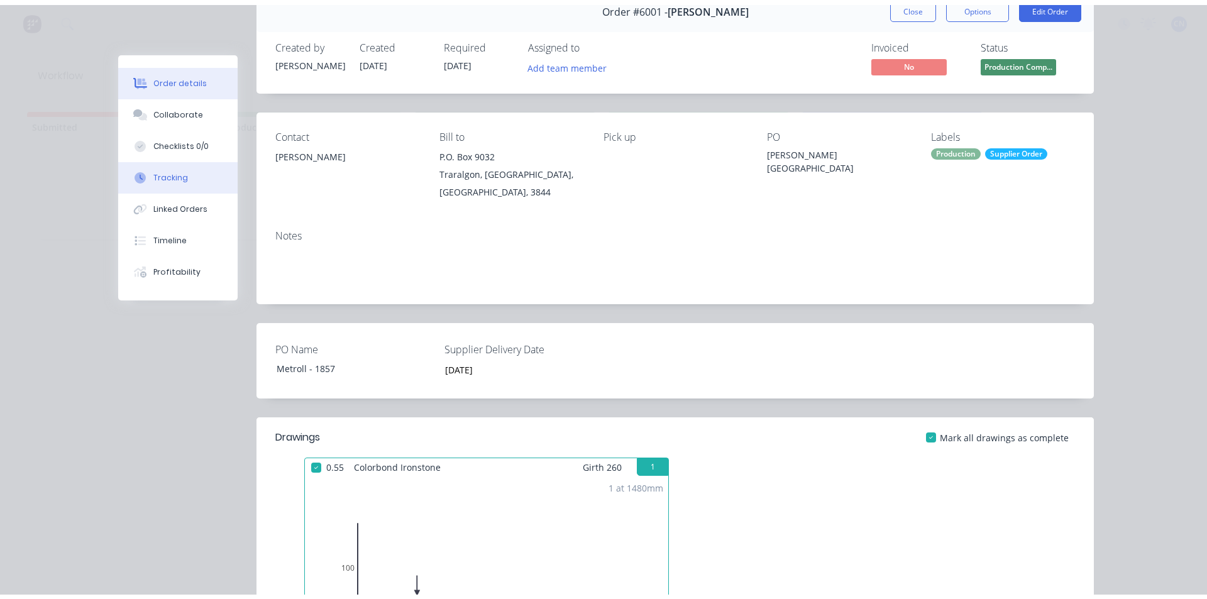
scroll to position [0, 0]
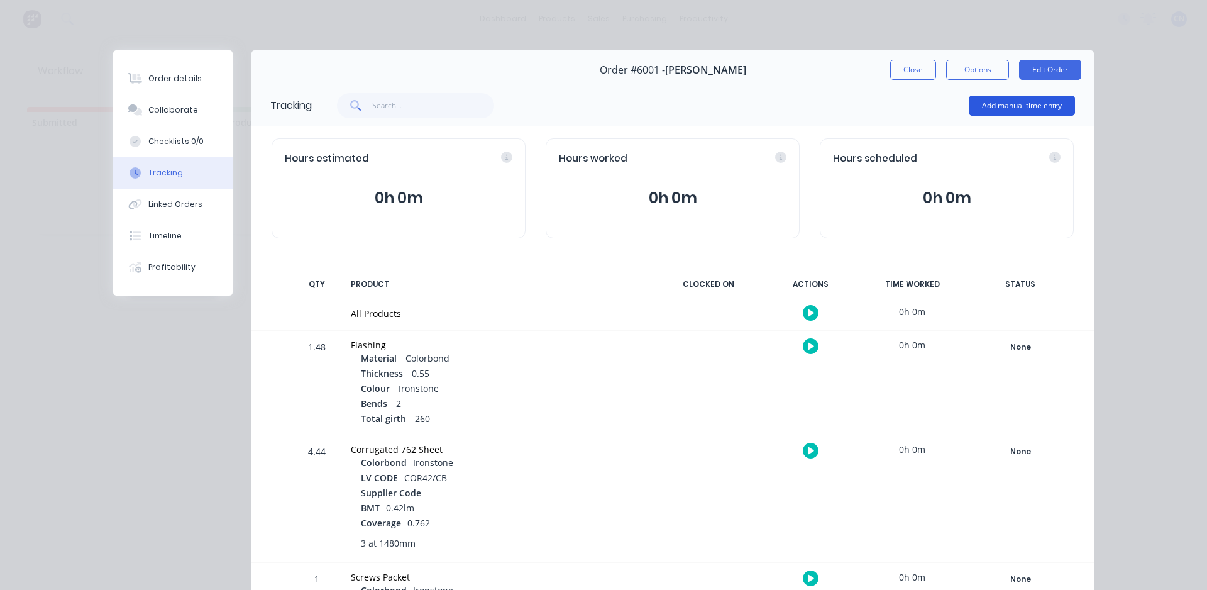
click at [1014, 104] on button "Add manual time entry" at bounding box center [1022, 106] width 106 height 20
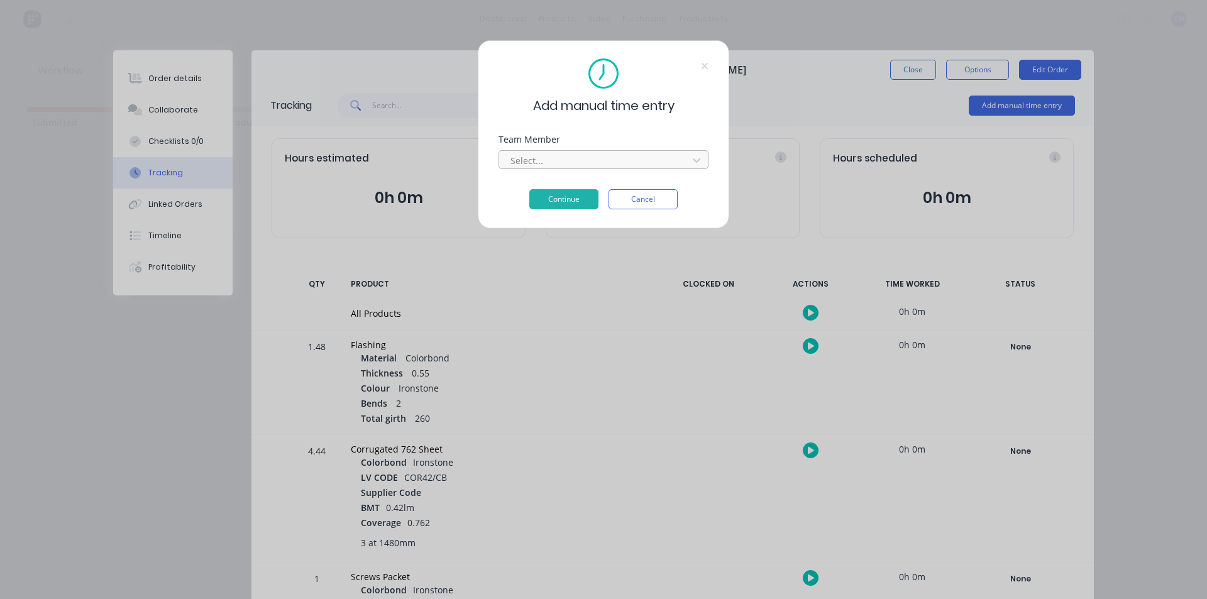
click at [556, 166] on div at bounding box center [595, 161] width 172 height 16
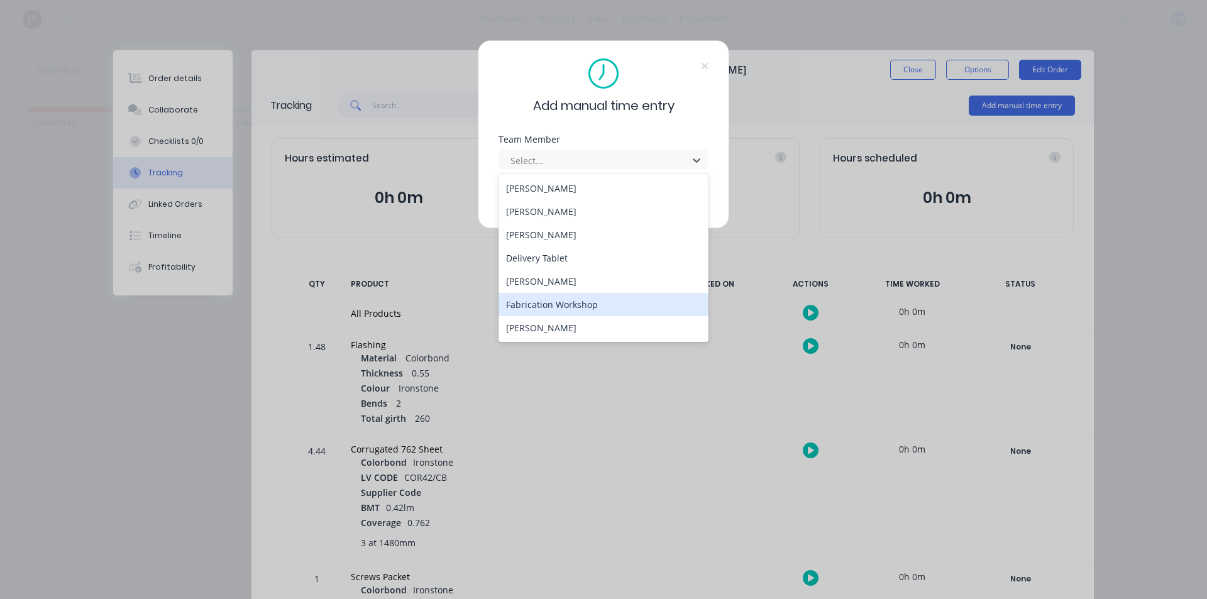
drag, startPoint x: 543, startPoint y: 303, endPoint x: 545, endPoint y: 294, distance: 9.0
click at [544, 303] on div "Fabrication Workshop" at bounding box center [604, 304] width 210 height 23
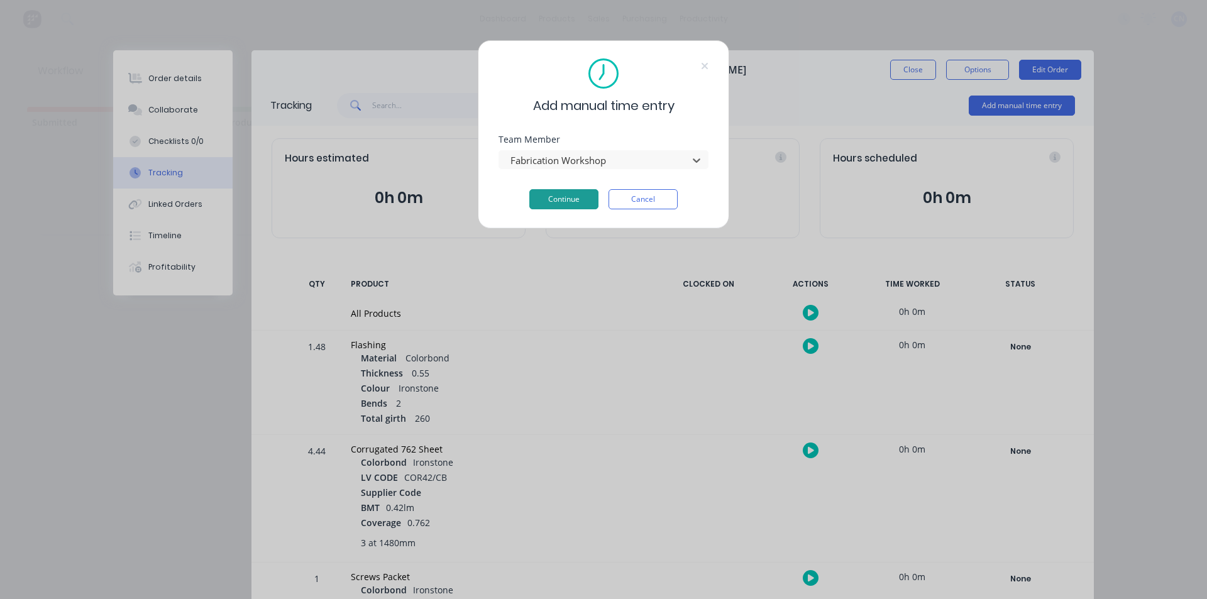
click at [558, 196] on button "Continue" at bounding box center [563, 199] width 69 height 20
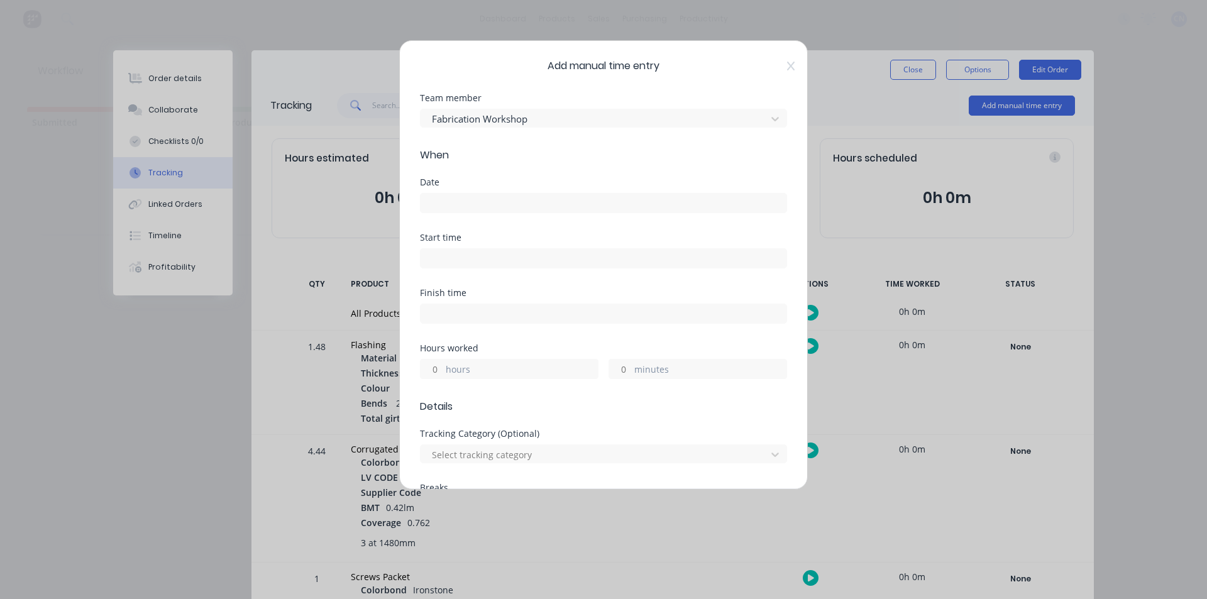
click at [464, 214] on div "Date" at bounding box center [603, 205] width 367 height 55
click at [465, 206] on input at bounding box center [604, 203] width 366 height 19
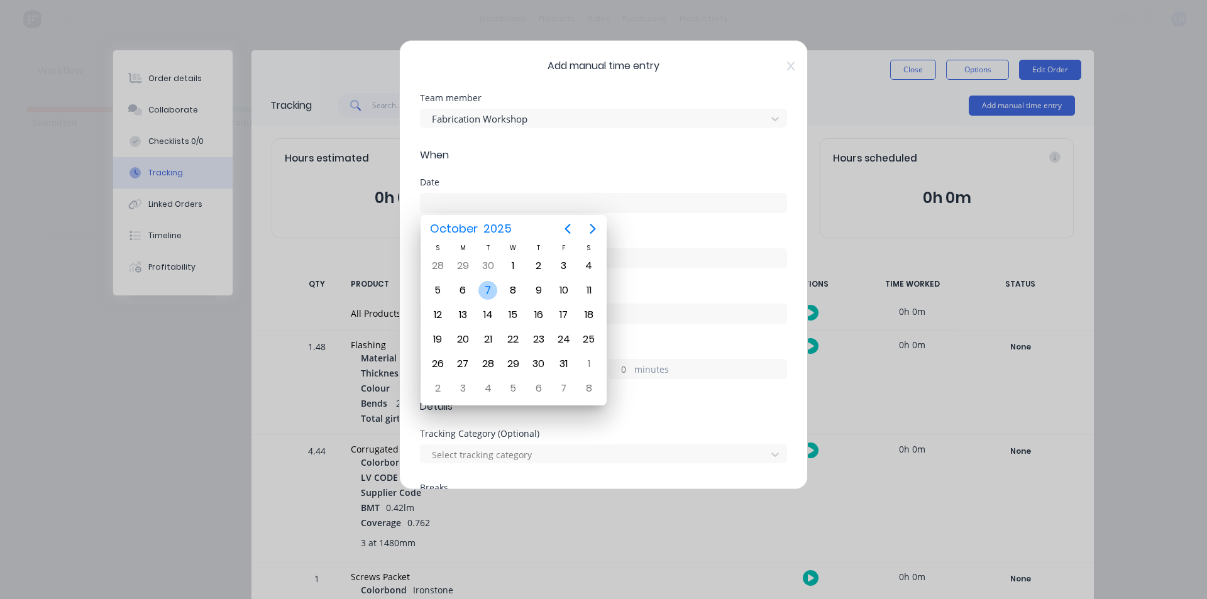
click at [490, 293] on div "7" at bounding box center [487, 290] width 19 height 19
type input "[DATE]"
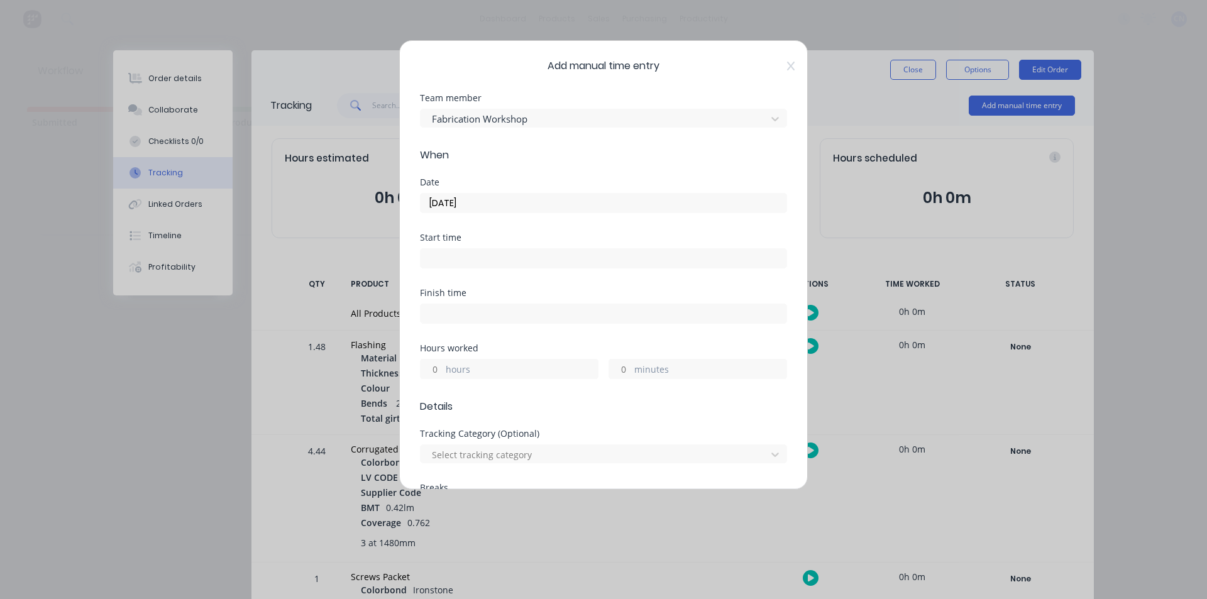
click at [476, 267] on label at bounding box center [603, 258] width 367 height 20
click at [476, 267] on input at bounding box center [604, 258] width 366 height 19
drag, startPoint x: 486, startPoint y: 259, endPoint x: 421, endPoint y: 248, distance: 66.3
click at [421, 248] on label "01:45 PM" at bounding box center [603, 258] width 367 height 20
click at [421, 249] on input "01:45 PM" at bounding box center [604, 258] width 366 height 19
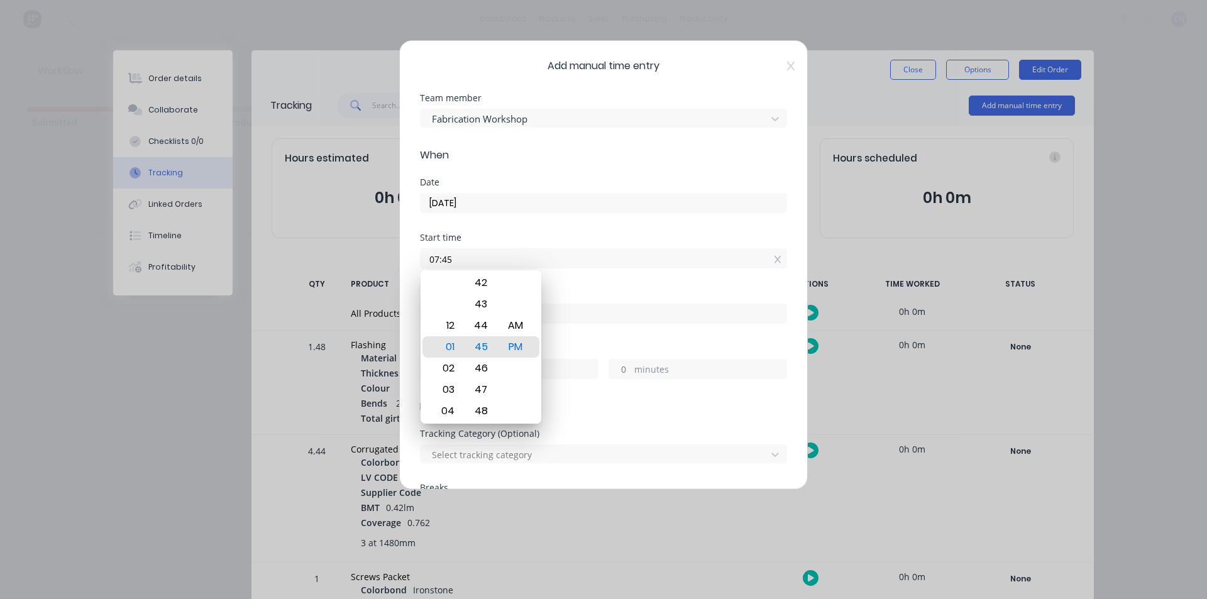
type input "07:45 AM"
click at [504, 235] on div "Start time" at bounding box center [603, 237] width 367 height 9
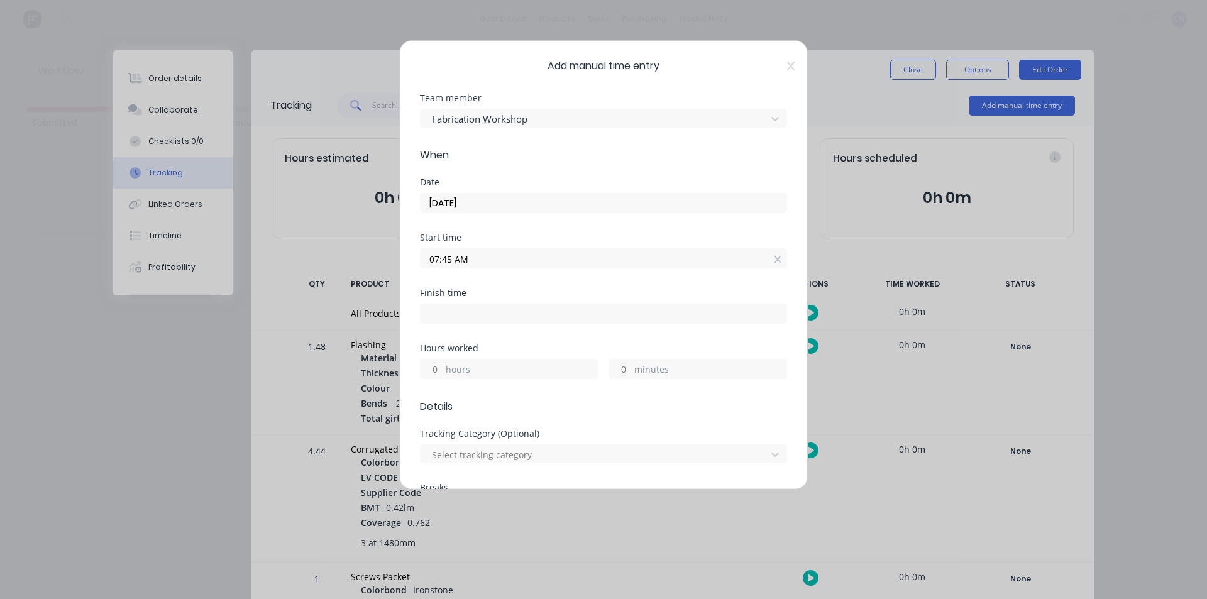
click at [458, 316] on input at bounding box center [604, 313] width 366 height 19
type input "01:45 PM"
type input "6"
type input "0"
drag, startPoint x: 484, startPoint y: 312, endPoint x: 343, endPoint y: 302, distance: 141.2
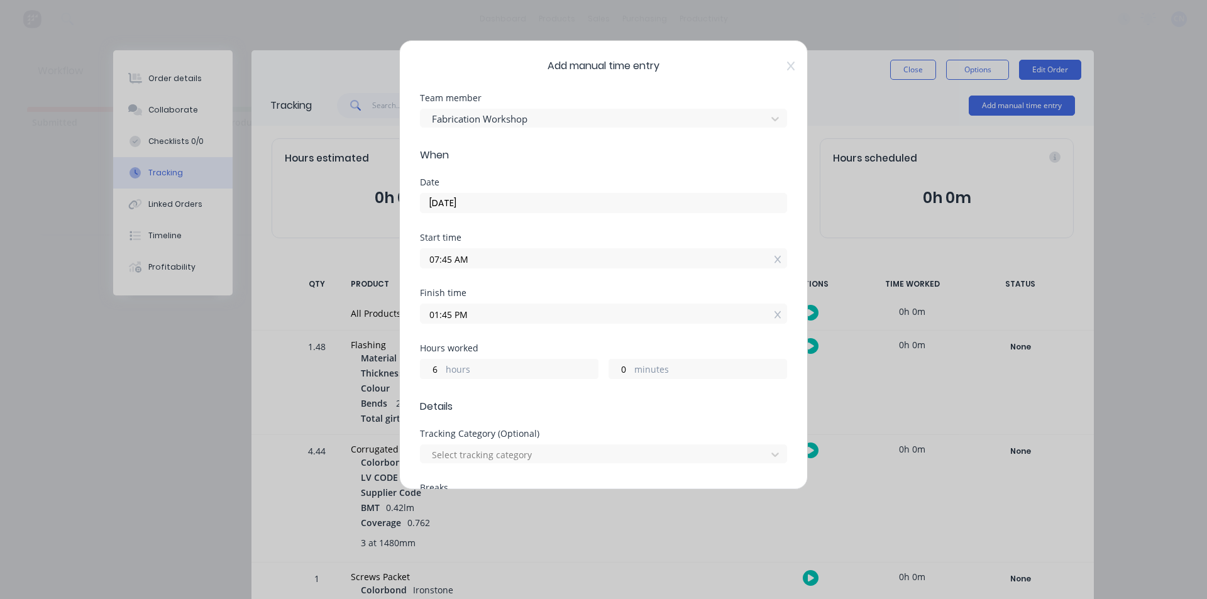
click at [344, 302] on div "Add manual time entry Team member Fabrication Workshop When Date [DATE] Start t…" at bounding box center [603, 299] width 1207 height 599
type input "0"
type input "08:00 AM"
type input "0"
type input "15"
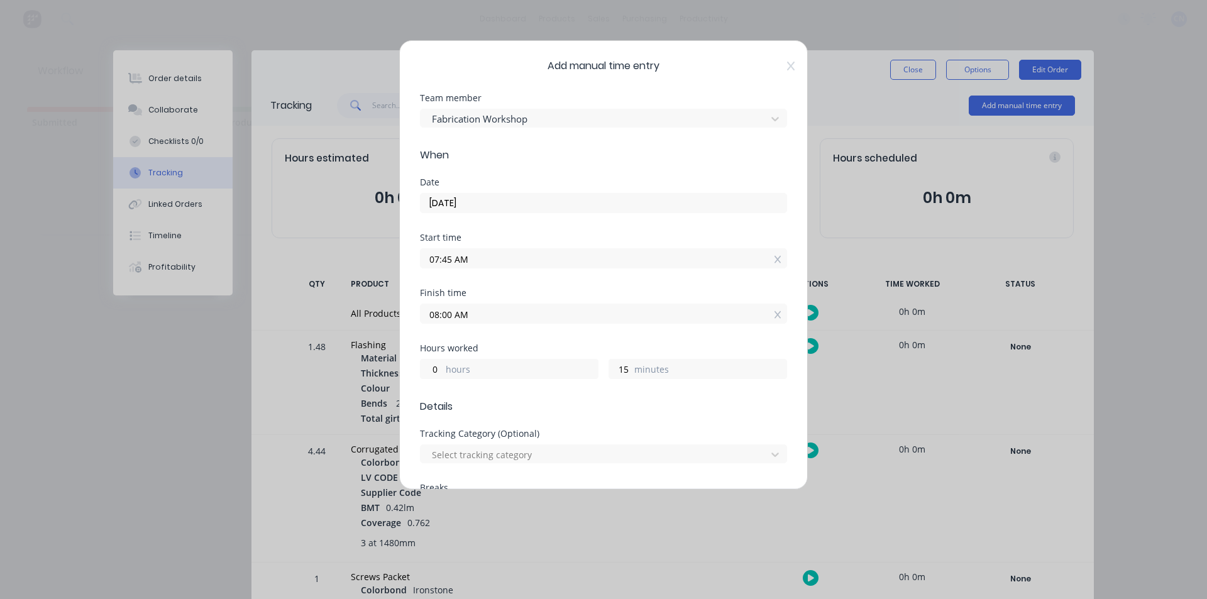
click at [681, 250] on input "07:45 AM" at bounding box center [604, 258] width 366 height 19
click at [655, 260] on input "07:45 AM" at bounding box center [604, 258] width 366 height 19
click at [528, 300] on div "Finish time 08:00 AM" at bounding box center [603, 306] width 367 height 35
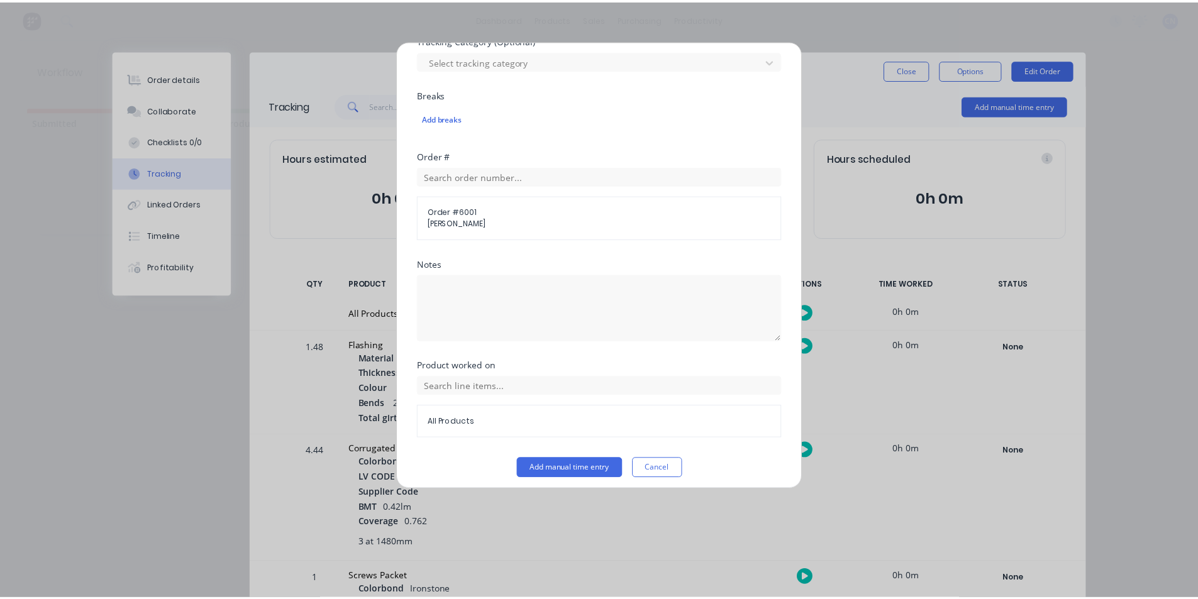
scroll to position [401, 0]
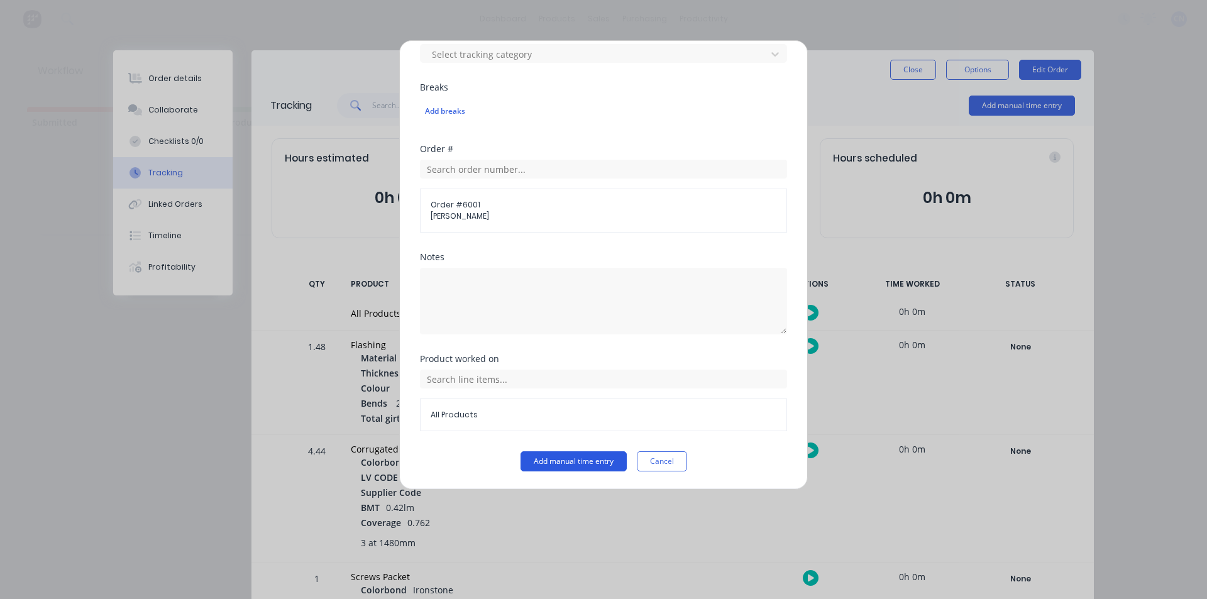
click at [569, 459] on button "Add manual time entry" at bounding box center [574, 461] width 106 height 20
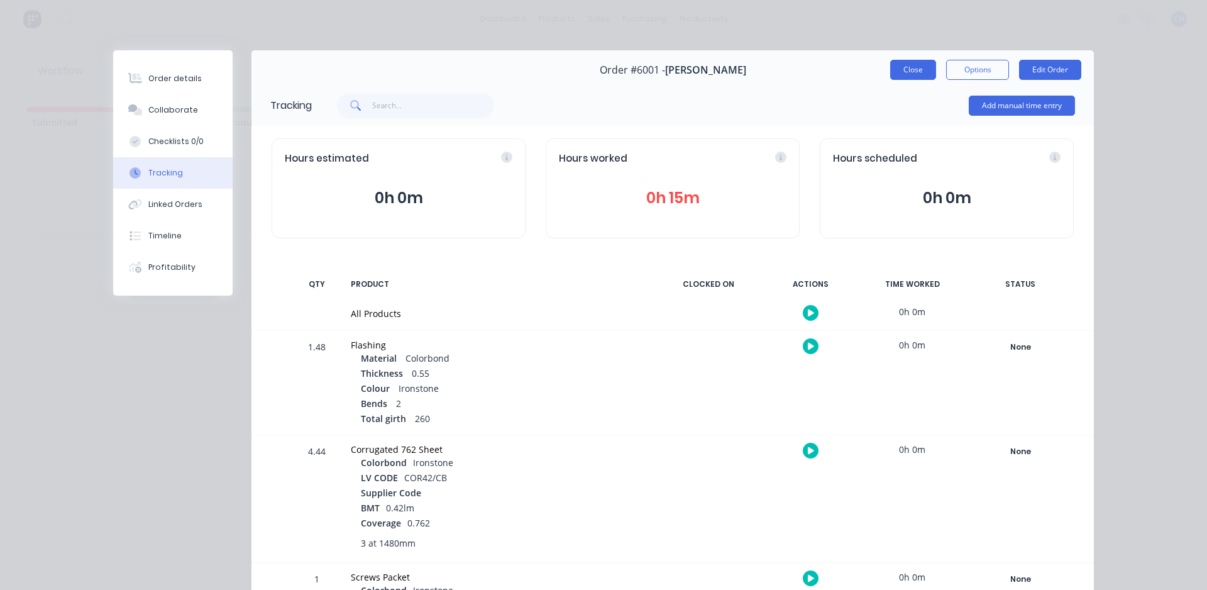
click at [907, 77] on button "Close" at bounding box center [913, 70] width 46 height 20
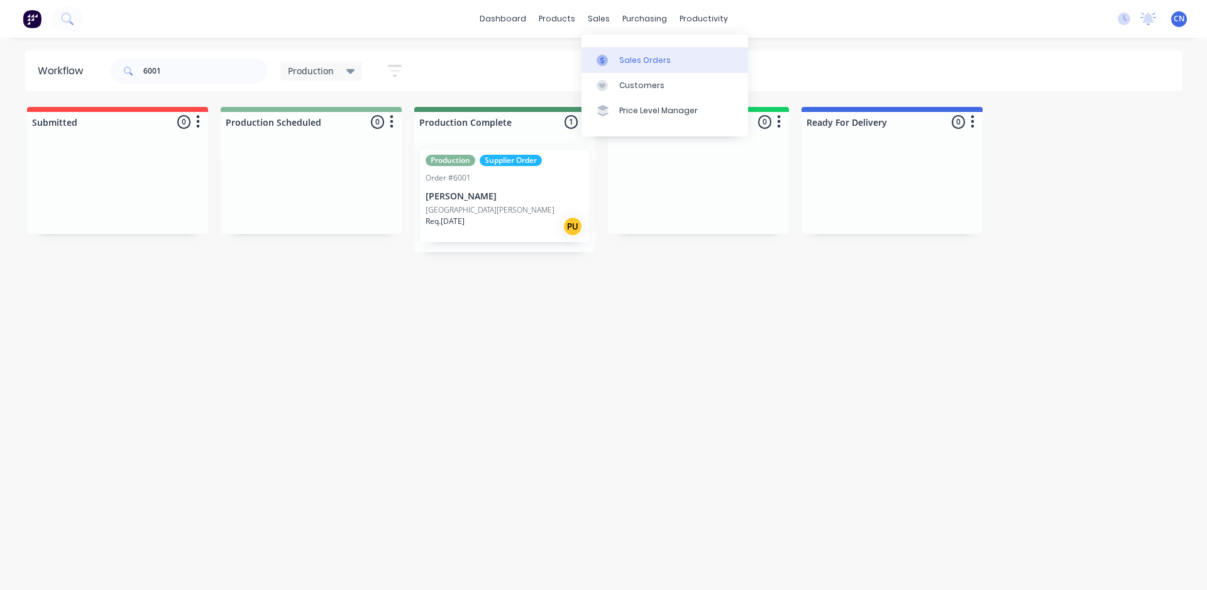
click at [626, 63] on div "Sales Orders" at bounding box center [645, 60] width 52 height 11
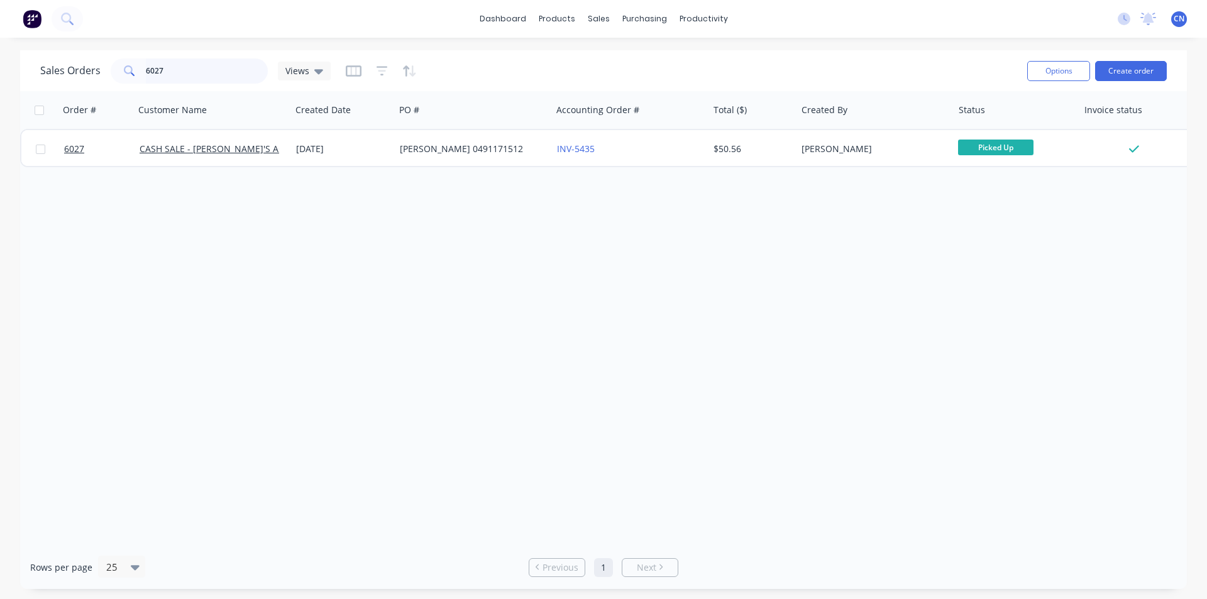
drag, startPoint x: 162, startPoint y: 67, endPoint x: 64, endPoint y: 50, distance: 99.5
click at [70, 51] on div "Sales Orders 6027 Views Options Create order" at bounding box center [603, 70] width 1167 height 41
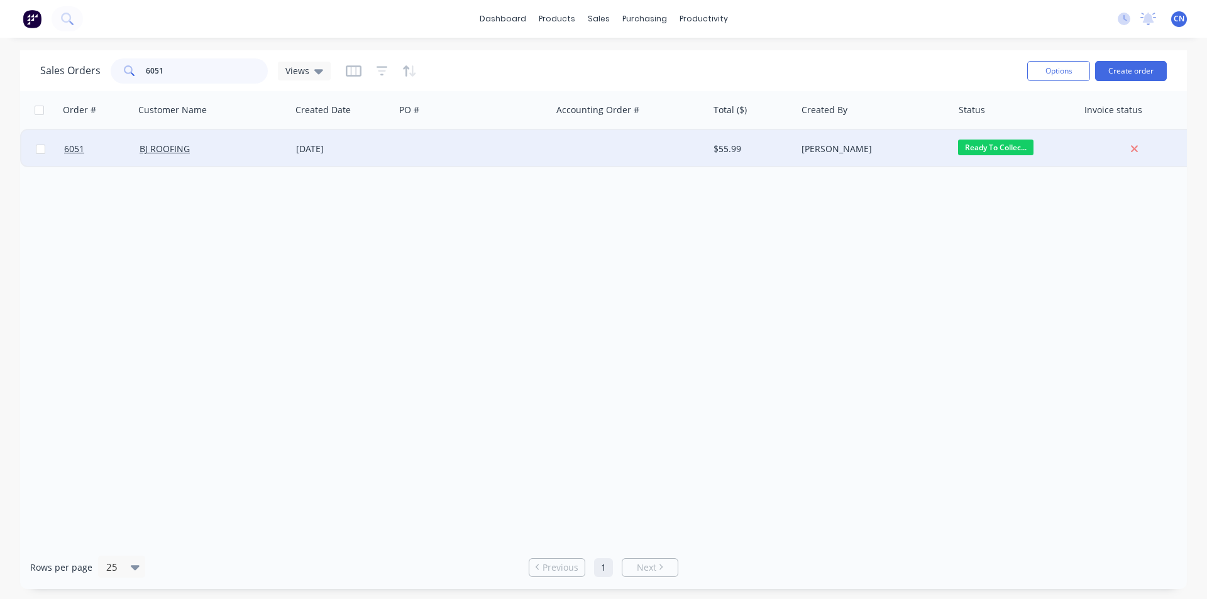
type input "6051"
click at [342, 147] on div "[DATE]" at bounding box center [343, 149] width 94 height 13
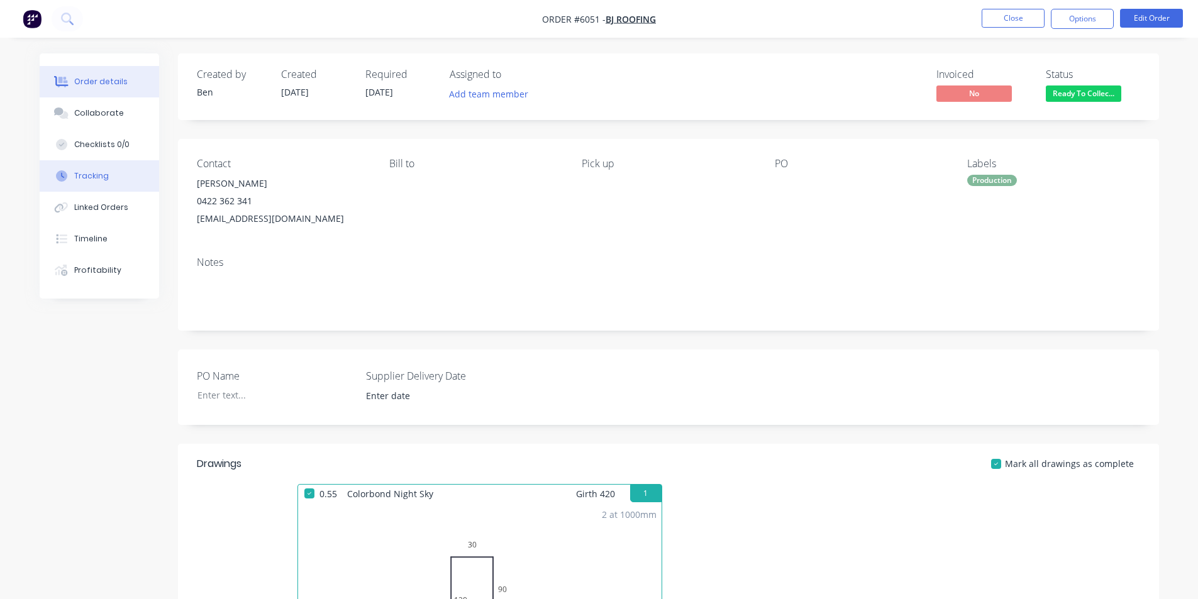
click at [96, 177] on div "Tracking" at bounding box center [91, 175] width 35 height 11
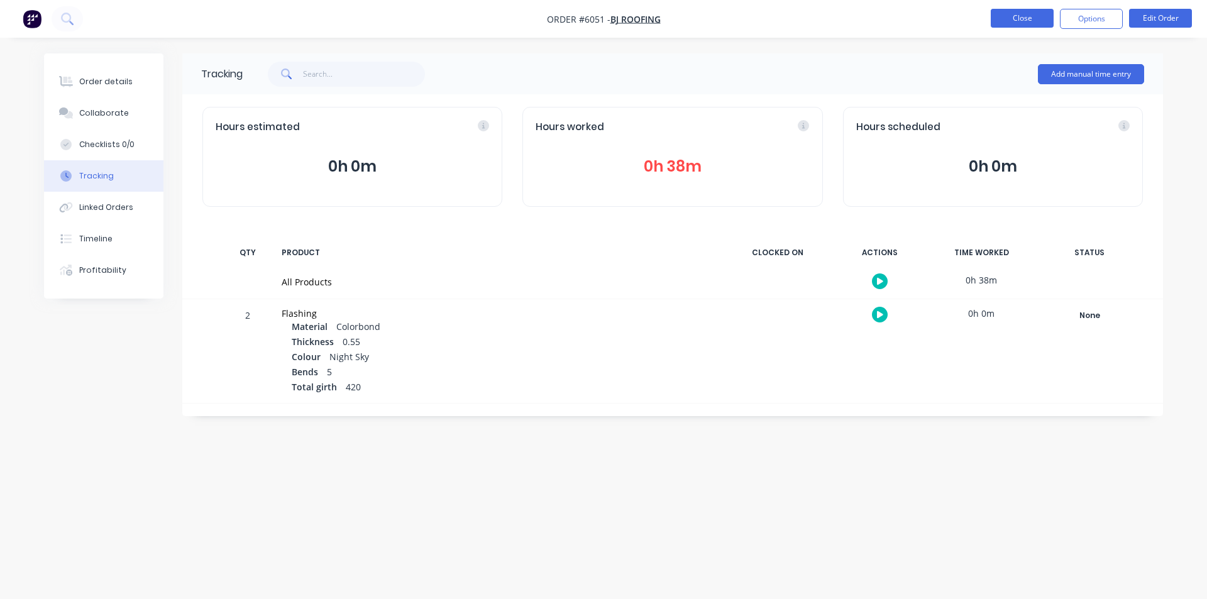
click at [1007, 21] on button "Close" at bounding box center [1022, 18] width 63 height 19
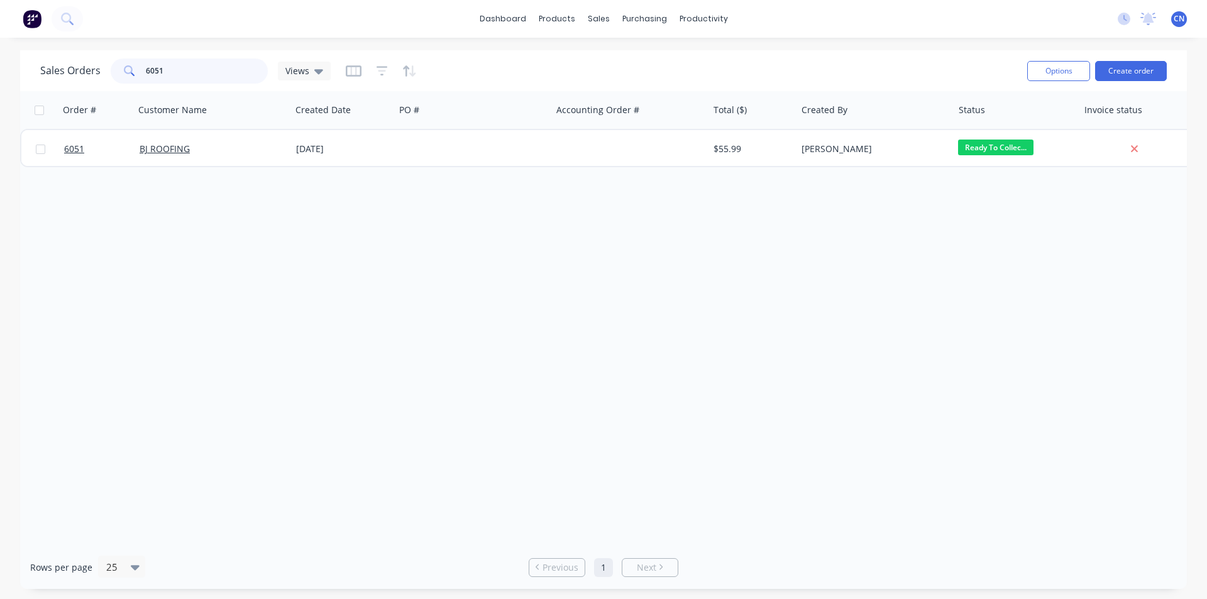
drag, startPoint x: 160, startPoint y: 74, endPoint x: 94, endPoint y: 62, distance: 67.8
click at [94, 62] on div "Sales Orders 6051 Views" at bounding box center [185, 70] width 290 height 25
type input "6032"
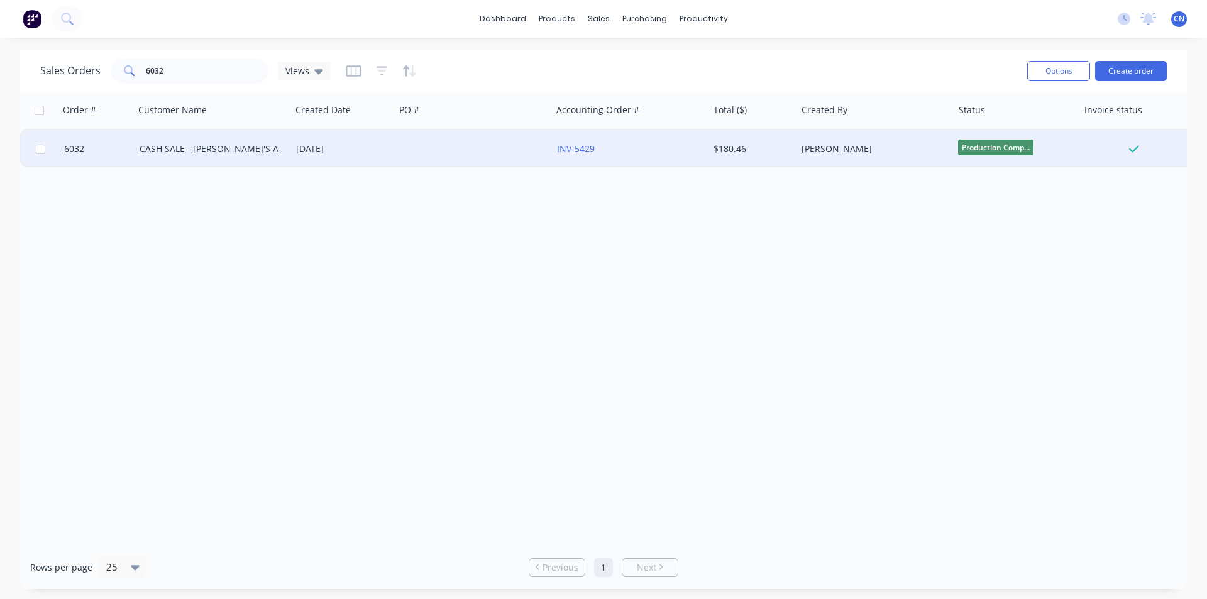
click at [453, 153] on div at bounding box center [473, 149] width 157 height 38
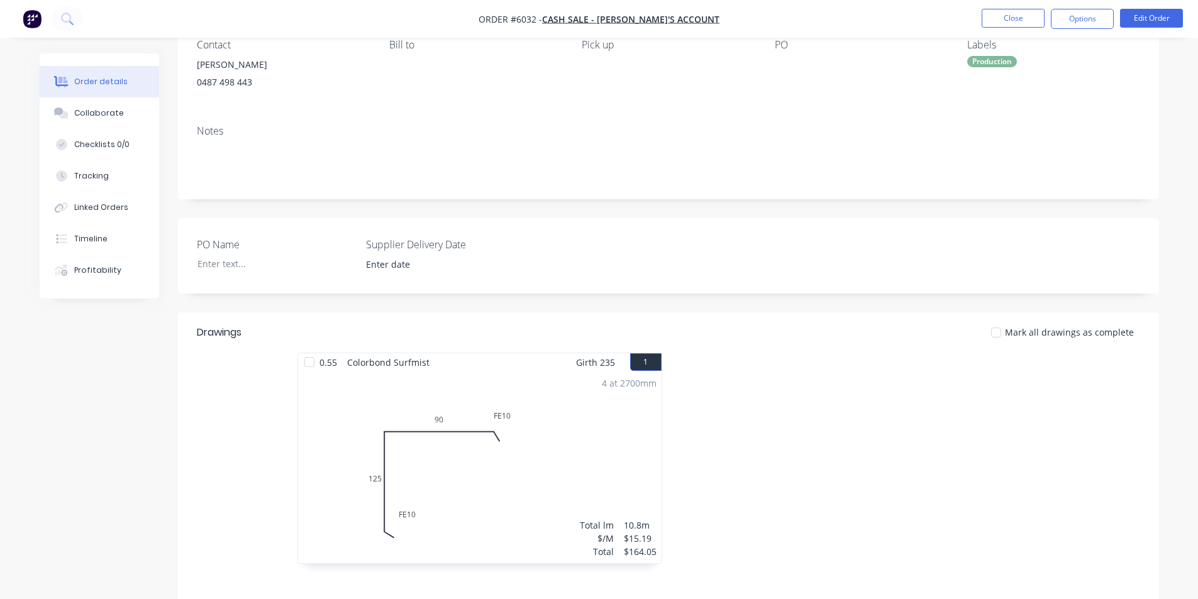
scroll to position [126, 0]
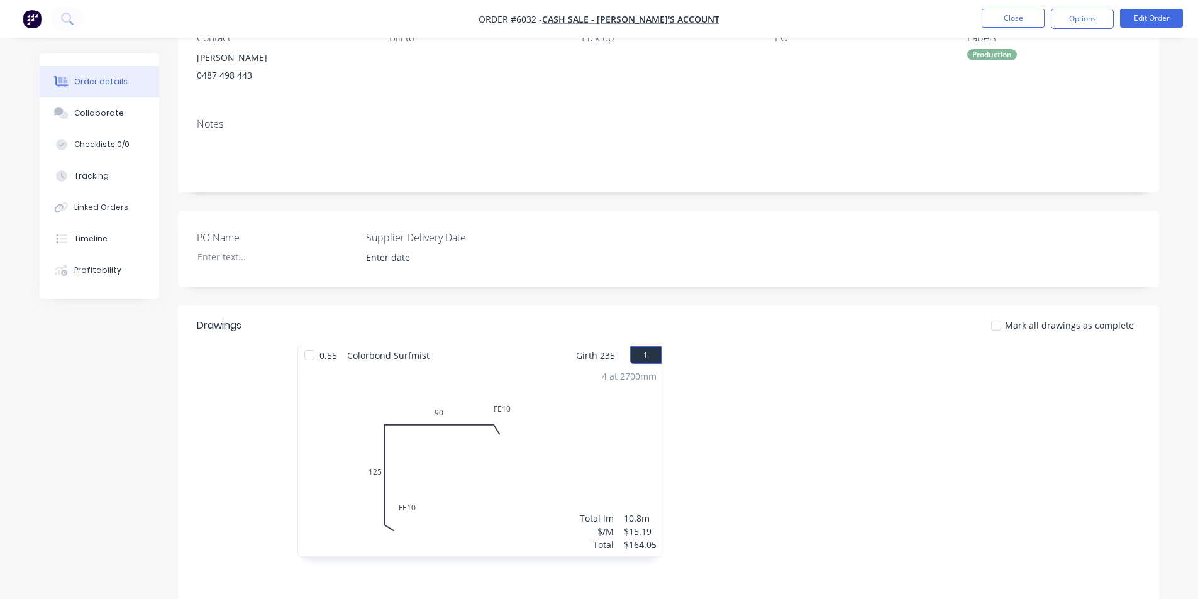
click at [308, 358] on div at bounding box center [309, 355] width 25 height 25
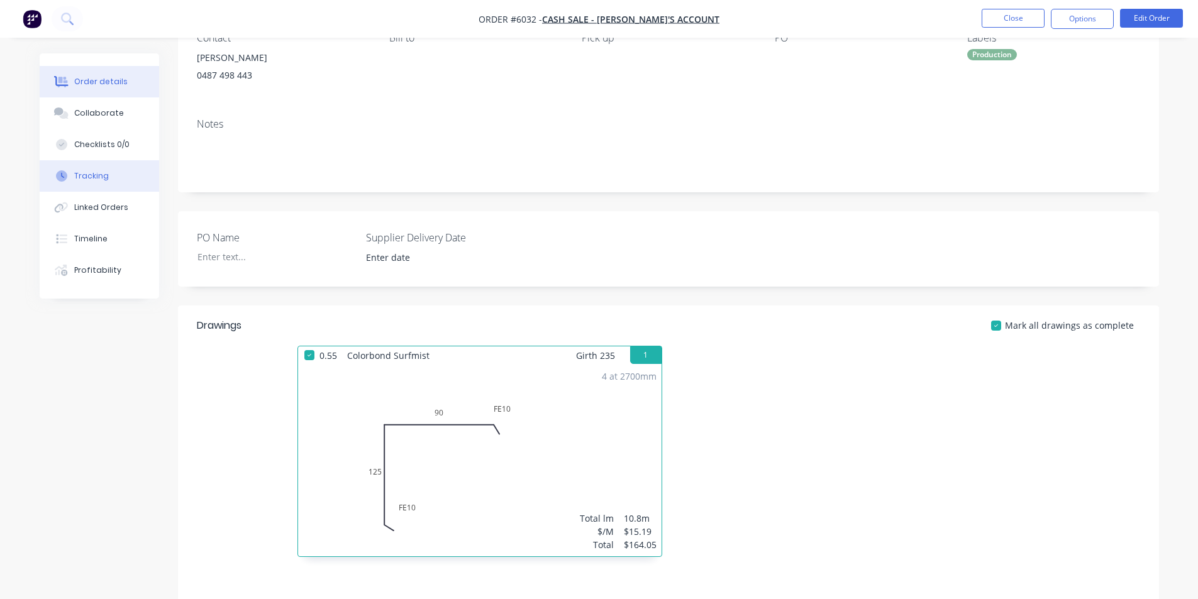
click at [95, 166] on button "Tracking" at bounding box center [99, 175] width 119 height 31
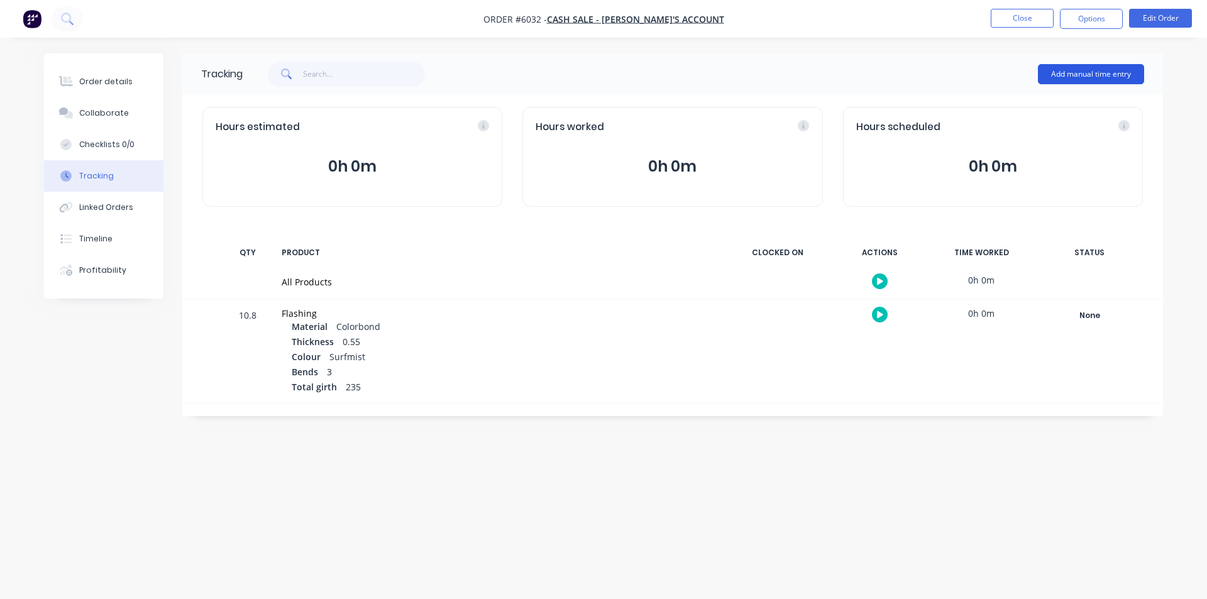
click at [1103, 74] on button "Add manual time entry" at bounding box center [1091, 74] width 106 height 20
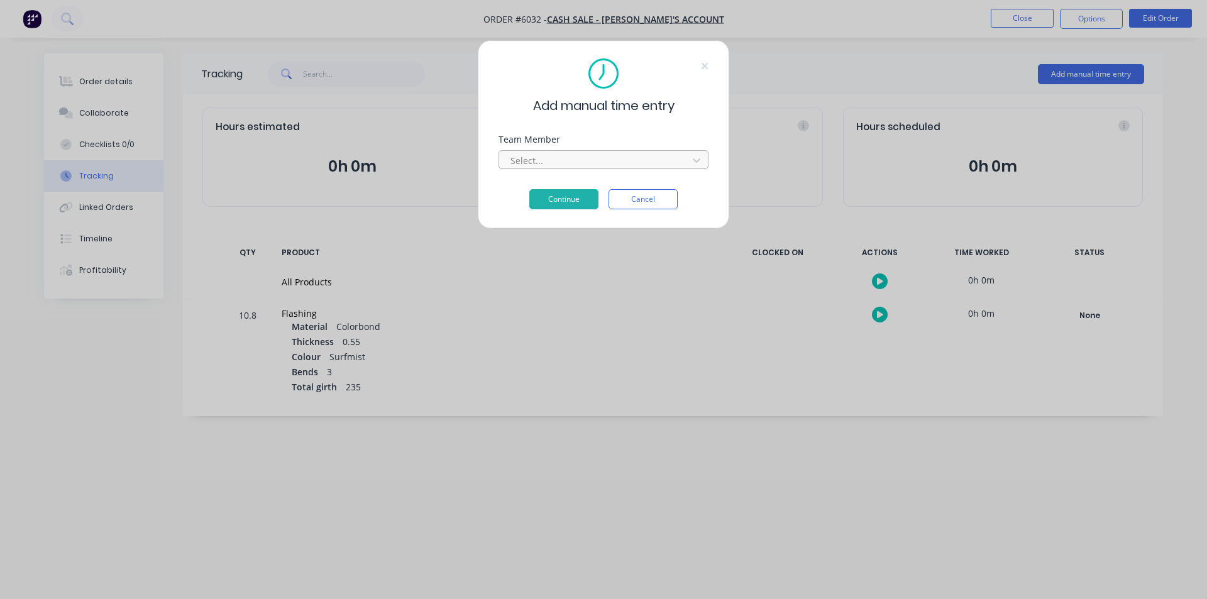
click at [583, 162] on div at bounding box center [595, 161] width 172 height 16
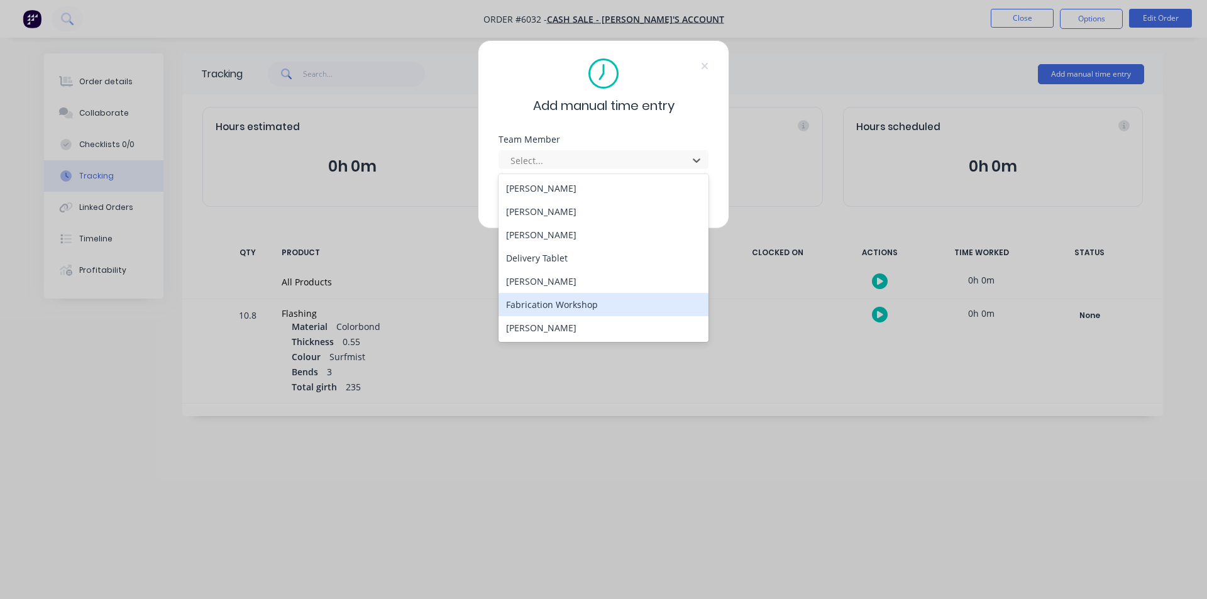
click at [543, 295] on div "Fabrication Workshop" at bounding box center [604, 304] width 210 height 23
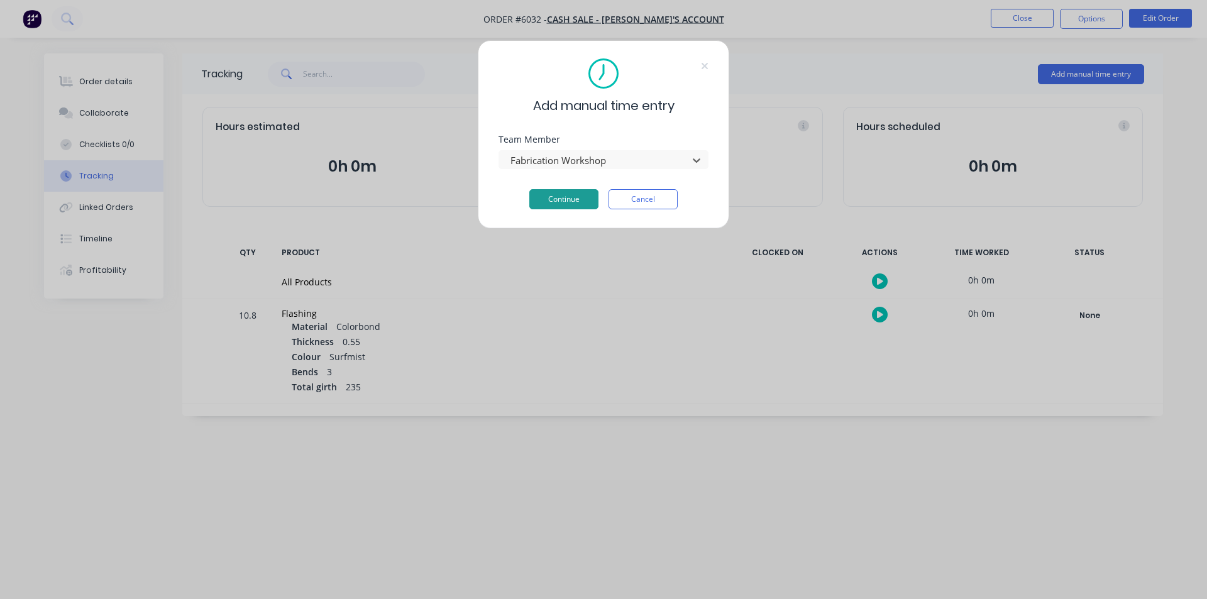
click at [590, 197] on button "Continue" at bounding box center [563, 199] width 69 height 20
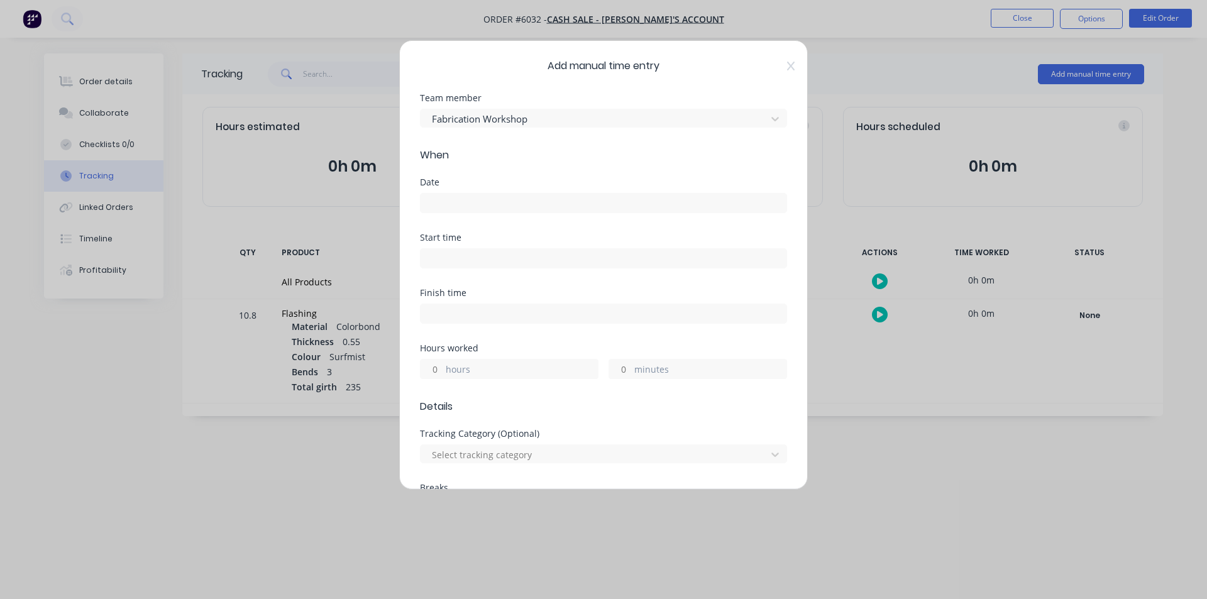
click at [479, 202] on input at bounding box center [604, 203] width 366 height 19
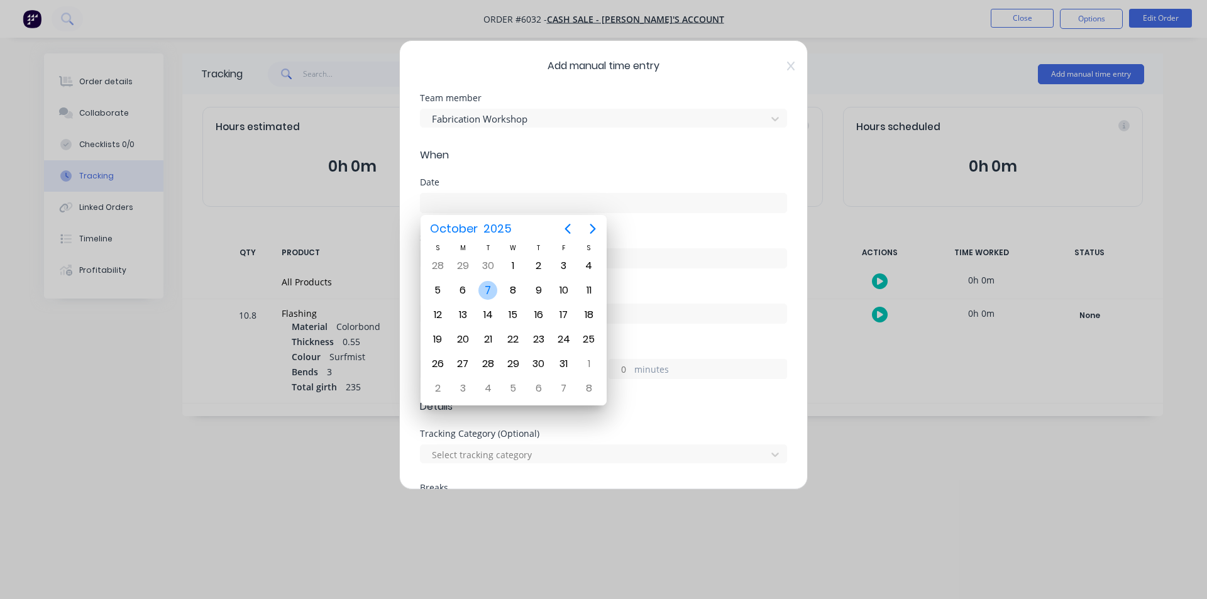
click at [490, 284] on div "7" at bounding box center [487, 290] width 19 height 19
type input "[DATE]"
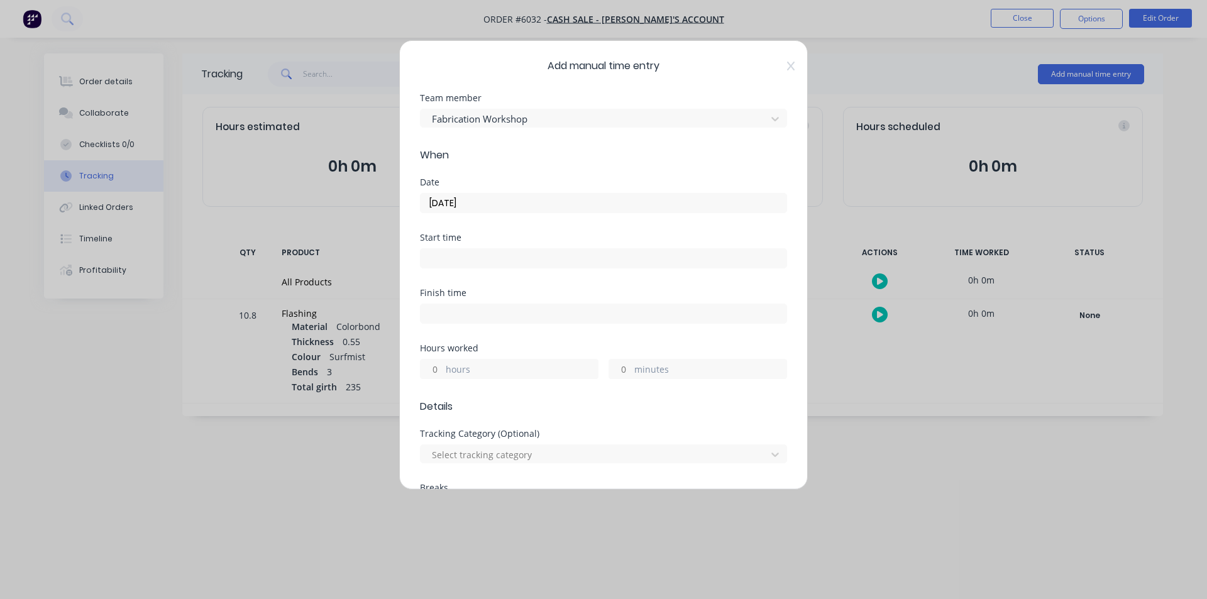
click at [463, 257] on input at bounding box center [604, 258] width 366 height 19
drag, startPoint x: 440, startPoint y: 258, endPoint x: 433, endPoint y: 260, distance: 8.0
click at [433, 260] on input "01:46 PM" at bounding box center [604, 258] width 366 height 19
click at [448, 262] on input "08:46 PM" at bounding box center [604, 258] width 366 height 19
type input "08:15 PM"
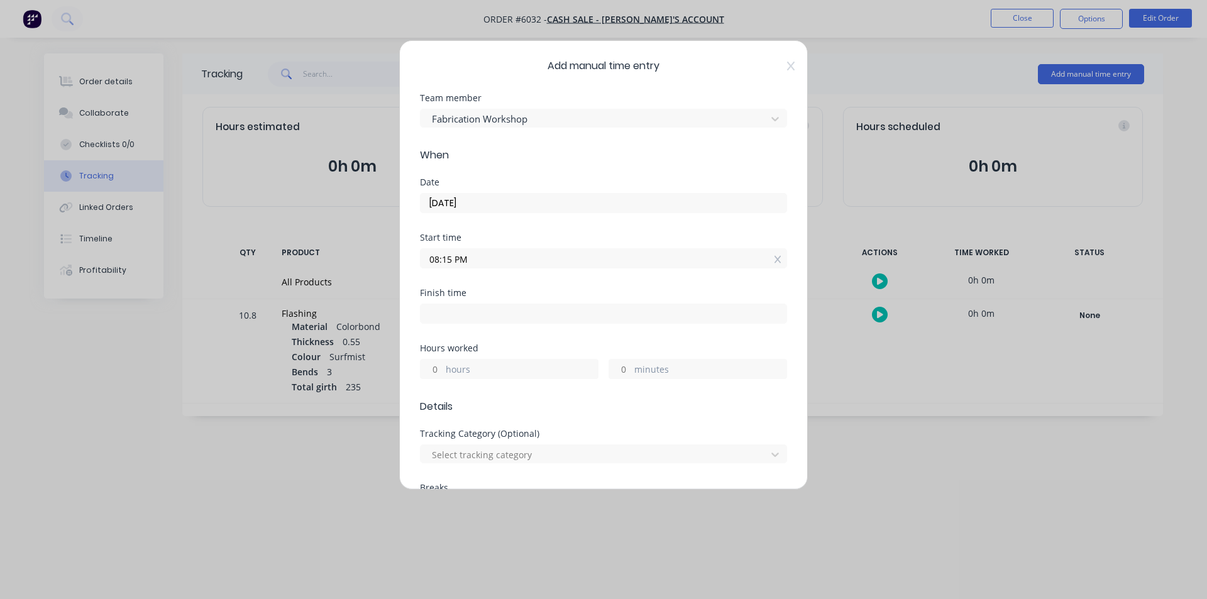
click at [462, 314] on input at bounding box center [604, 313] width 366 height 19
type input "01:46 PM"
type input "17"
type input "31"
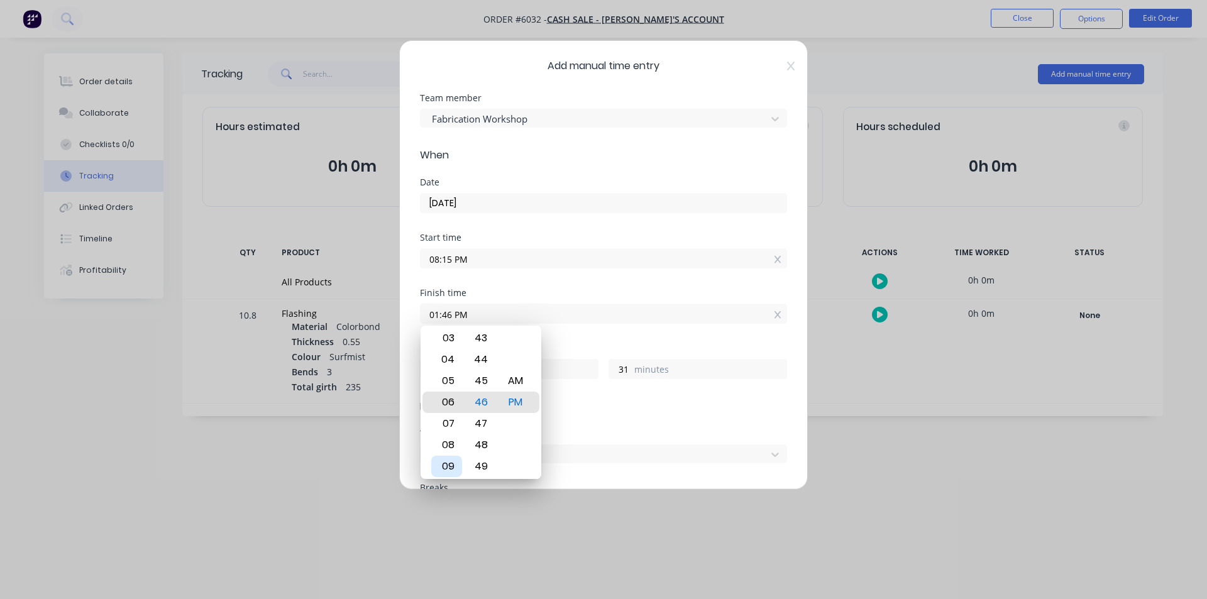
type input "06:46 PM"
type input "22"
type input "07:46 PM"
type input "23"
click at [448, 426] on div "08" at bounding box center [446, 423] width 31 height 21
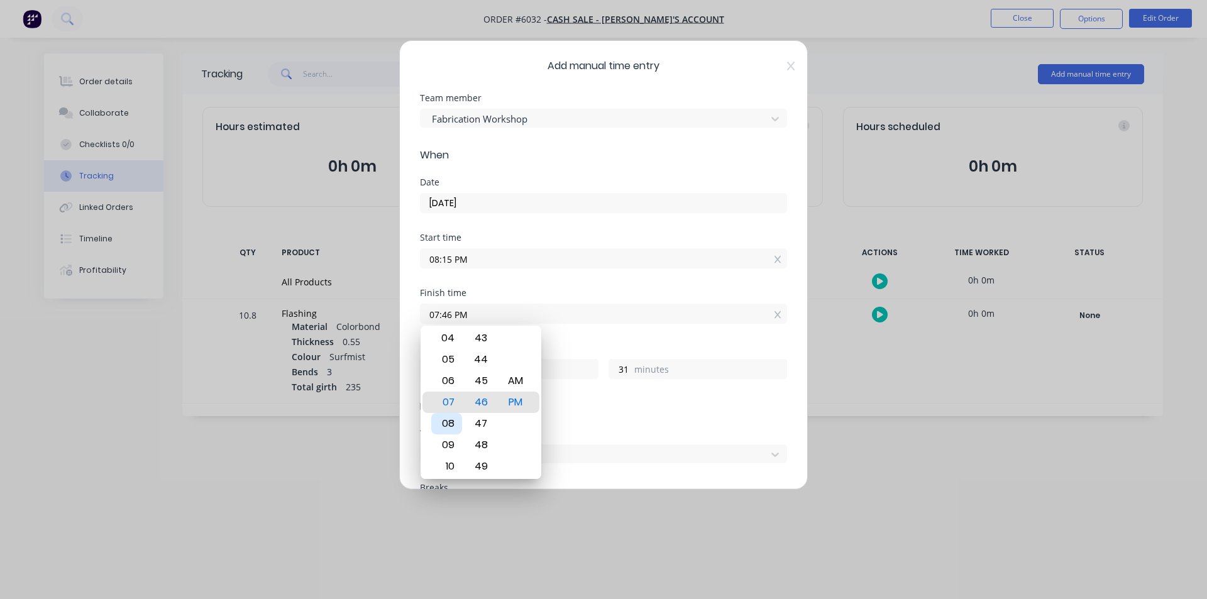
type input "08:46 PM"
type input "0"
drag, startPoint x: 479, startPoint y: 385, endPoint x: 498, endPoint y: 568, distance: 184.6
click at [498, 568] on body "Order #6032 - CASH SALE - BEN'S ACCOUNT Close Options Edit Order Order details …" at bounding box center [603, 299] width 1207 height 599
type input "08:37 PM"
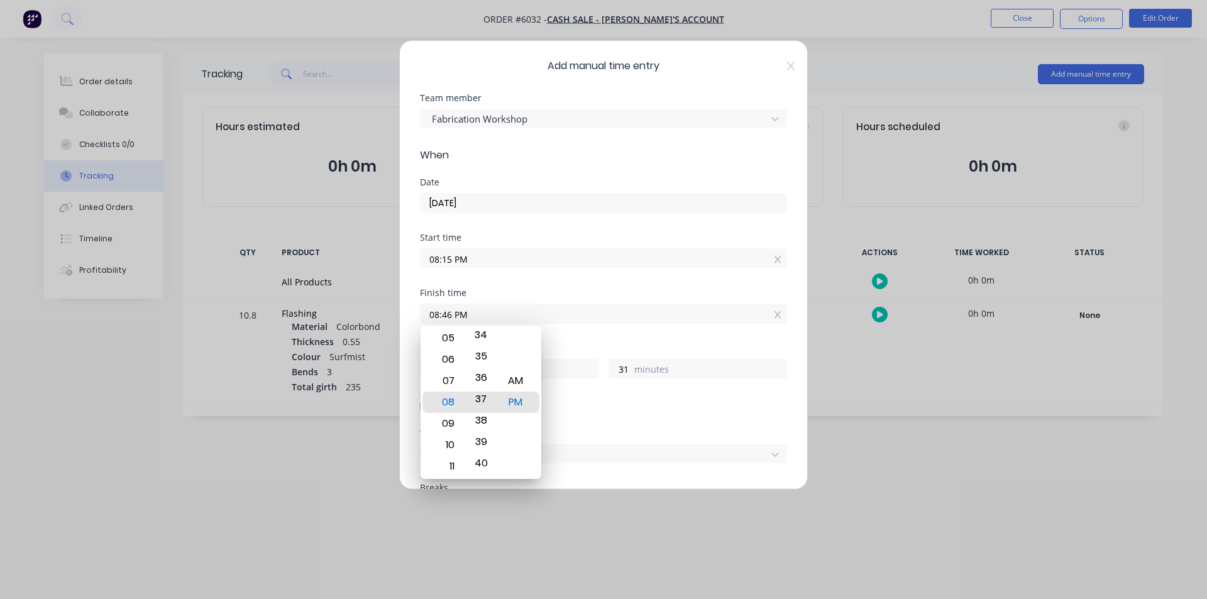
type input "22"
click at [513, 382] on div "AM" at bounding box center [515, 380] width 31 height 21
type input "08:37 AM"
type input "12"
click at [599, 226] on div "Date [DATE]" at bounding box center [603, 205] width 367 height 55
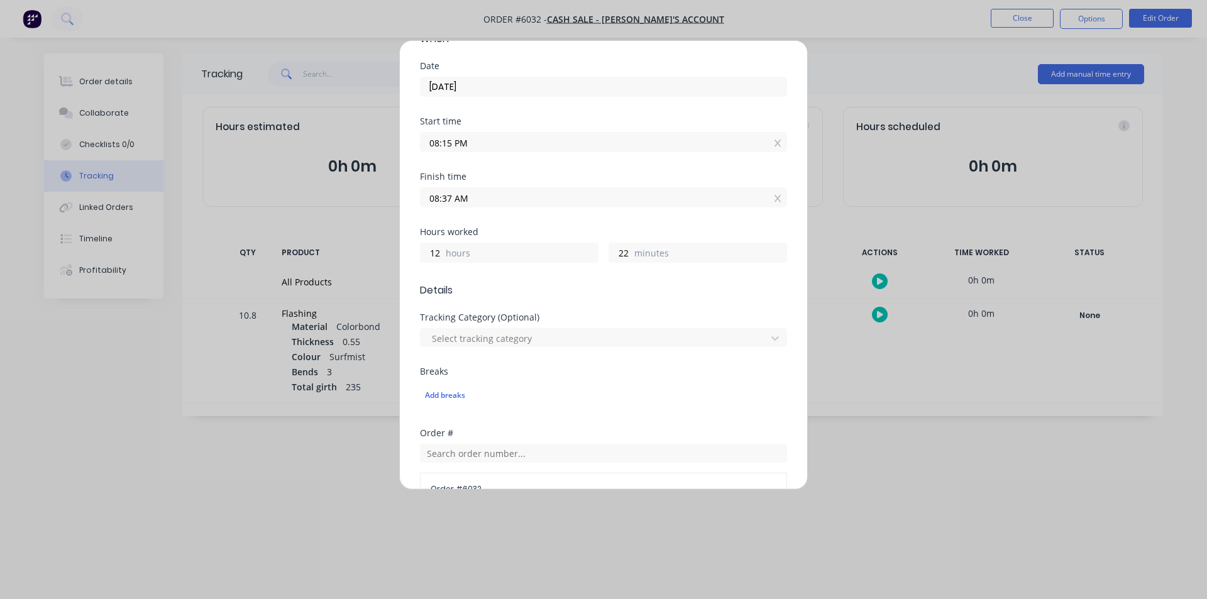
scroll to position [86, 0]
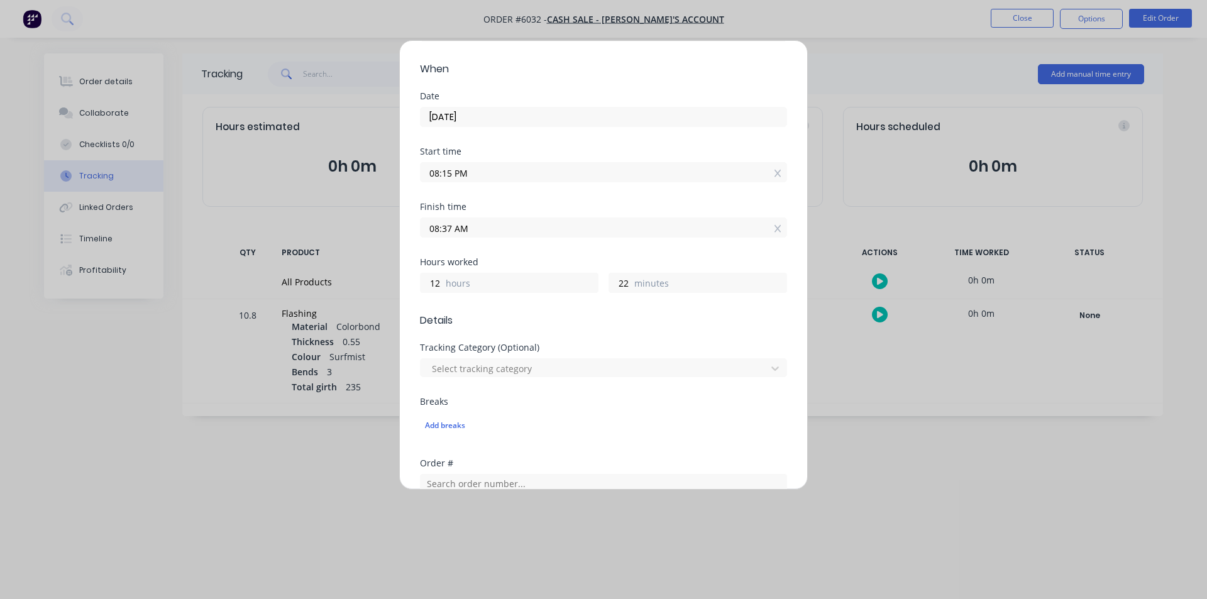
click at [489, 144] on div "Date [DATE]" at bounding box center [603, 119] width 367 height 55
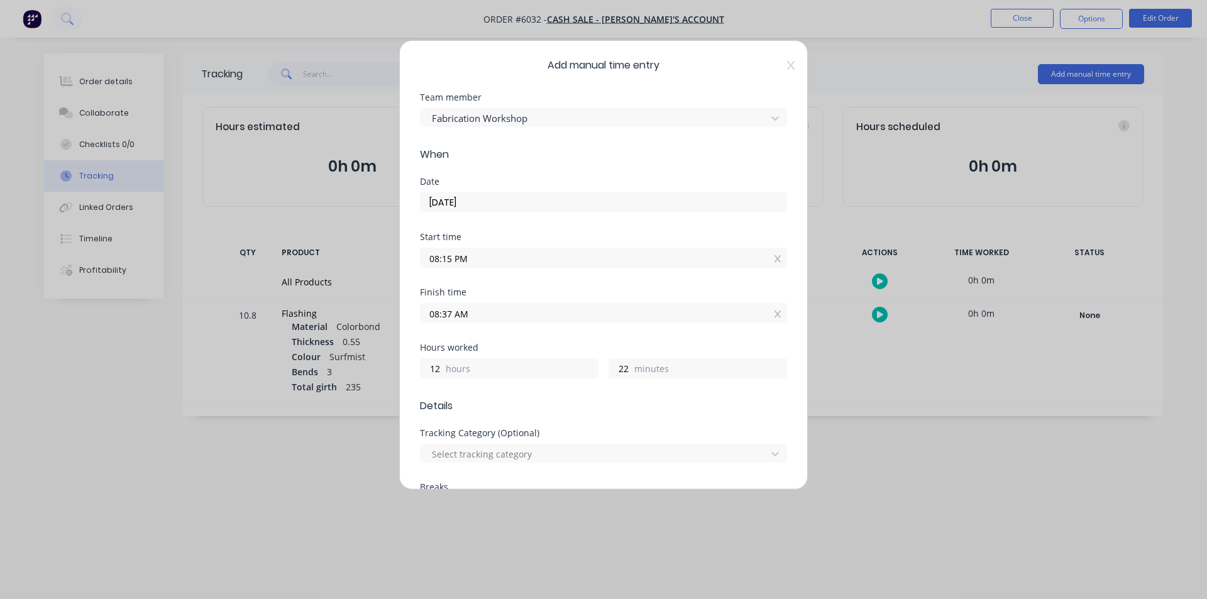
scroll to position [0, 0]
drag, startPoint x: 466, startPoint y: 262, endPoint x: 455, endPoint y: 267, distance: 12.4
click at [455, 267] on label "08:15 PM" at bounding box center [603, 258] width 367 height 20
click at [455, 267] on input "08:15 PM" at bounding box center [604, 258] width 366 height 19
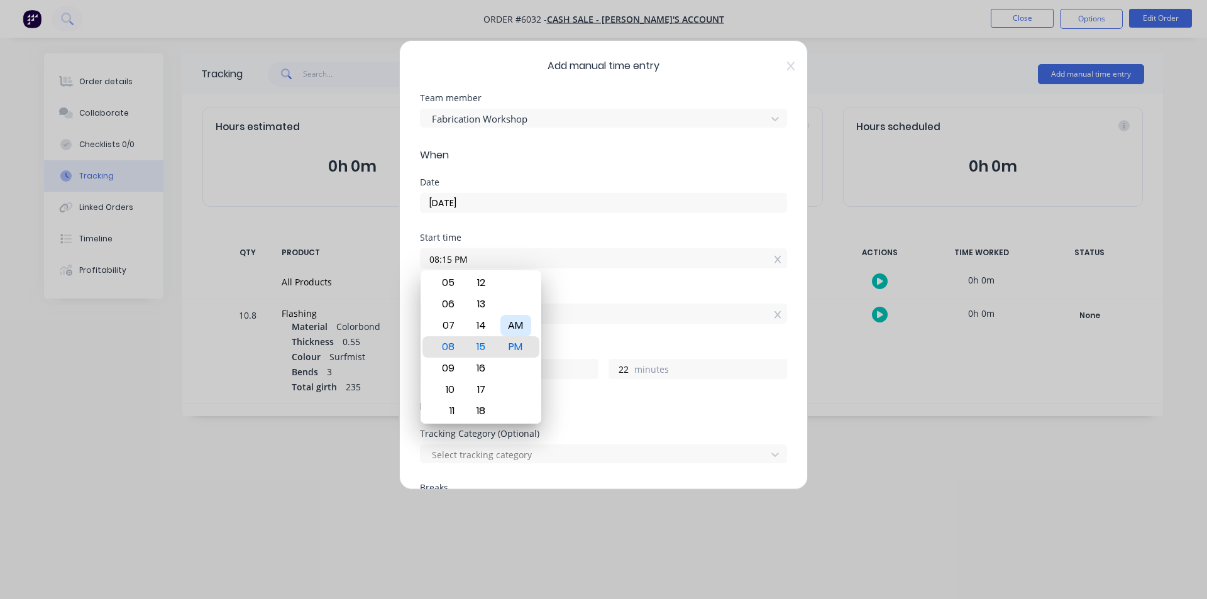
click at [525, 325] on div "AM" at bounding box center [515, 325] width 31 height 21
type input "08:15 AM"
type input "0"
click at [650, 165] on form "Team member Fabrication Workshop When Date [DATE] Start time 08:15 AM Finish ti…" at bounding box center [603, 483] width 367 height 778
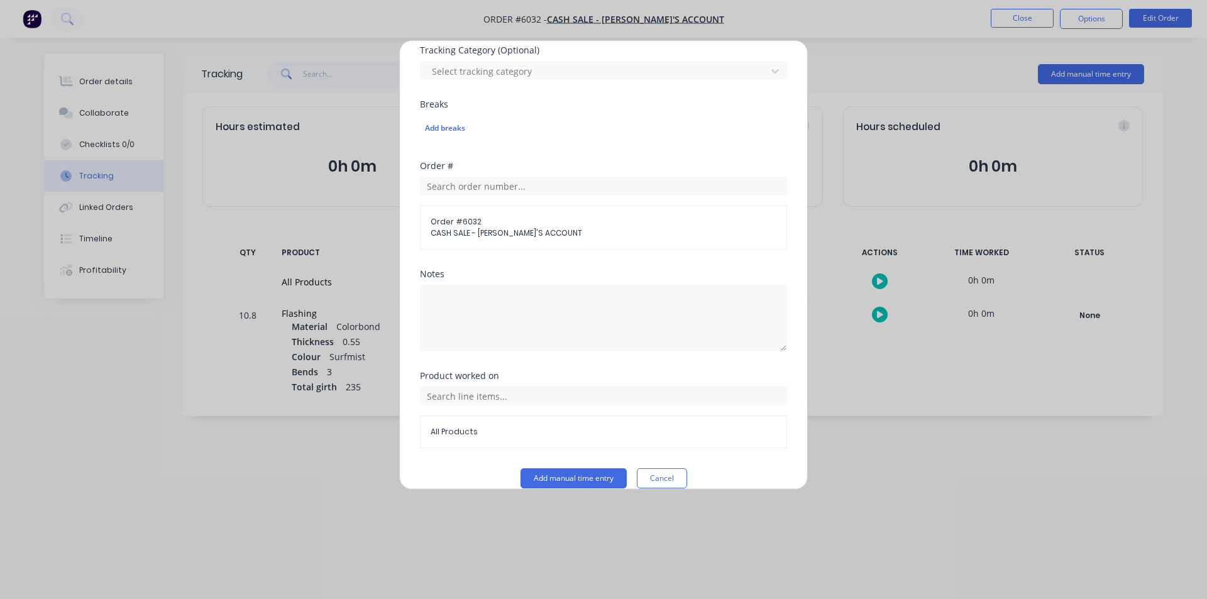
scroll to position [401, 0]
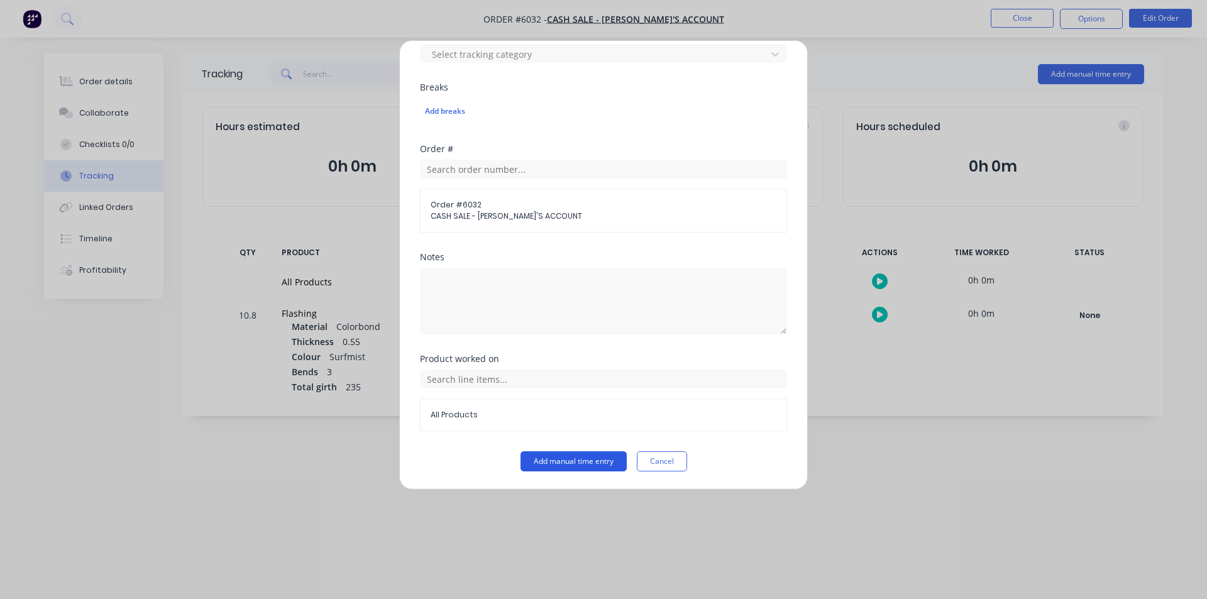
click at [591, 461] on button "Add manual time entry" at bounding box center [574, 461] width 106 height 20
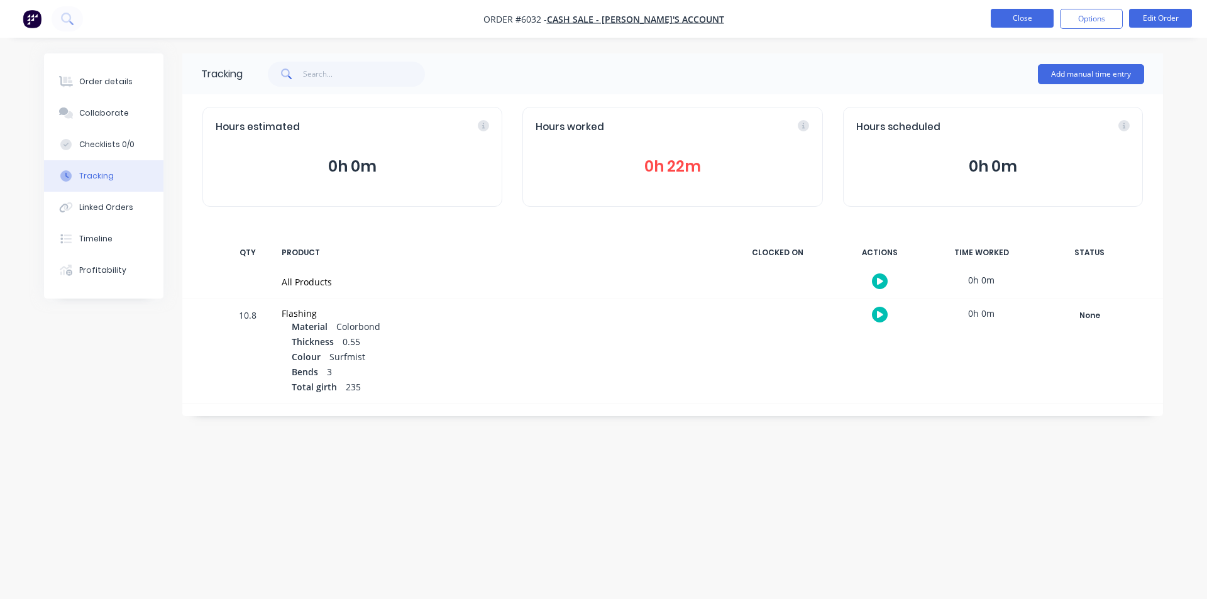
click at [1024, 16] on button "Close" at bounding box center [1022, 18] width 63 height 19
